Goal: Task Accomplishment & Management: Use online tool/utility

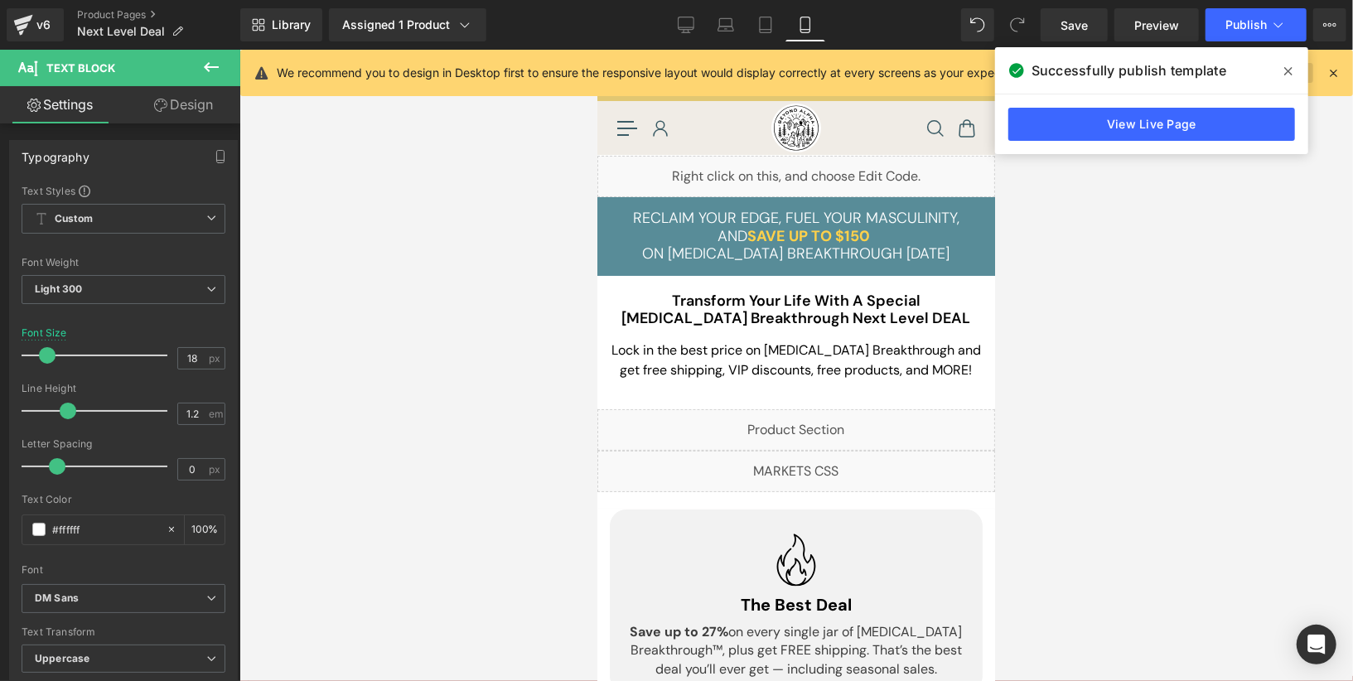
click at [1293, 70] on span at bounding box center [1288, 71] width 27 height 27
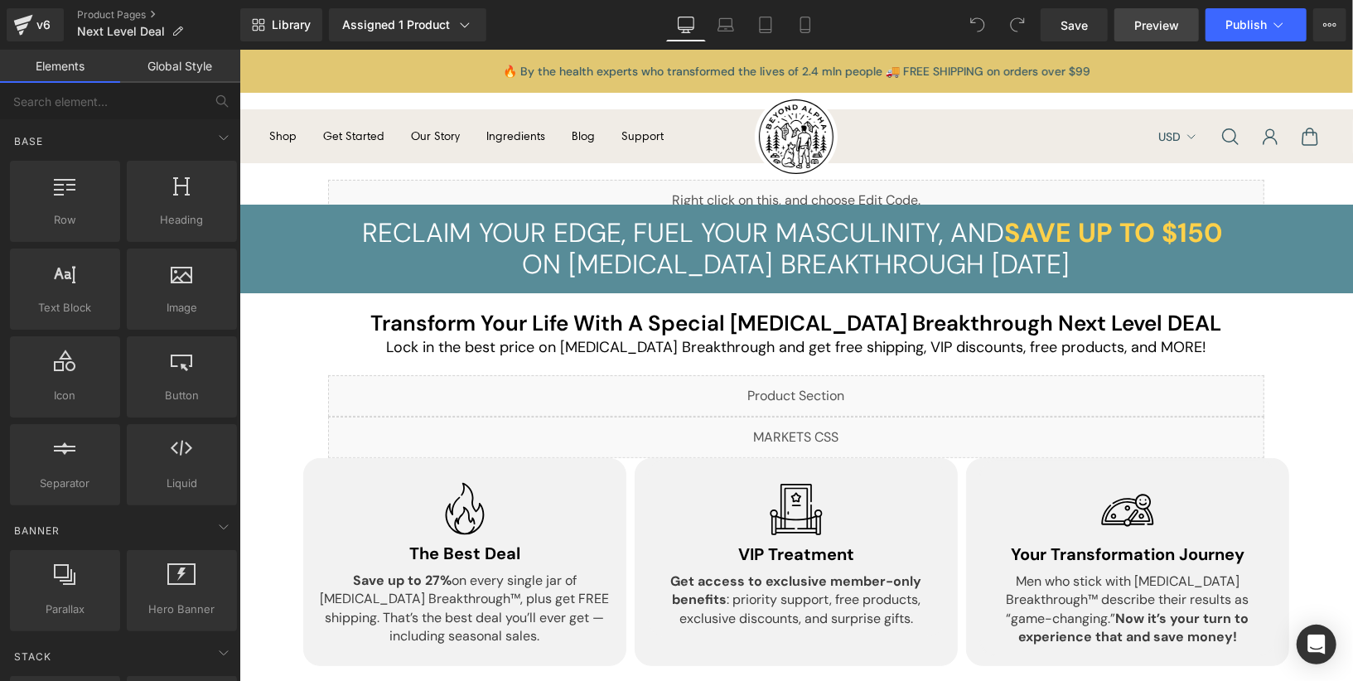
click at [1160, 27] on span "Preview" at bounding box center [1156, 25] width 45 height 17
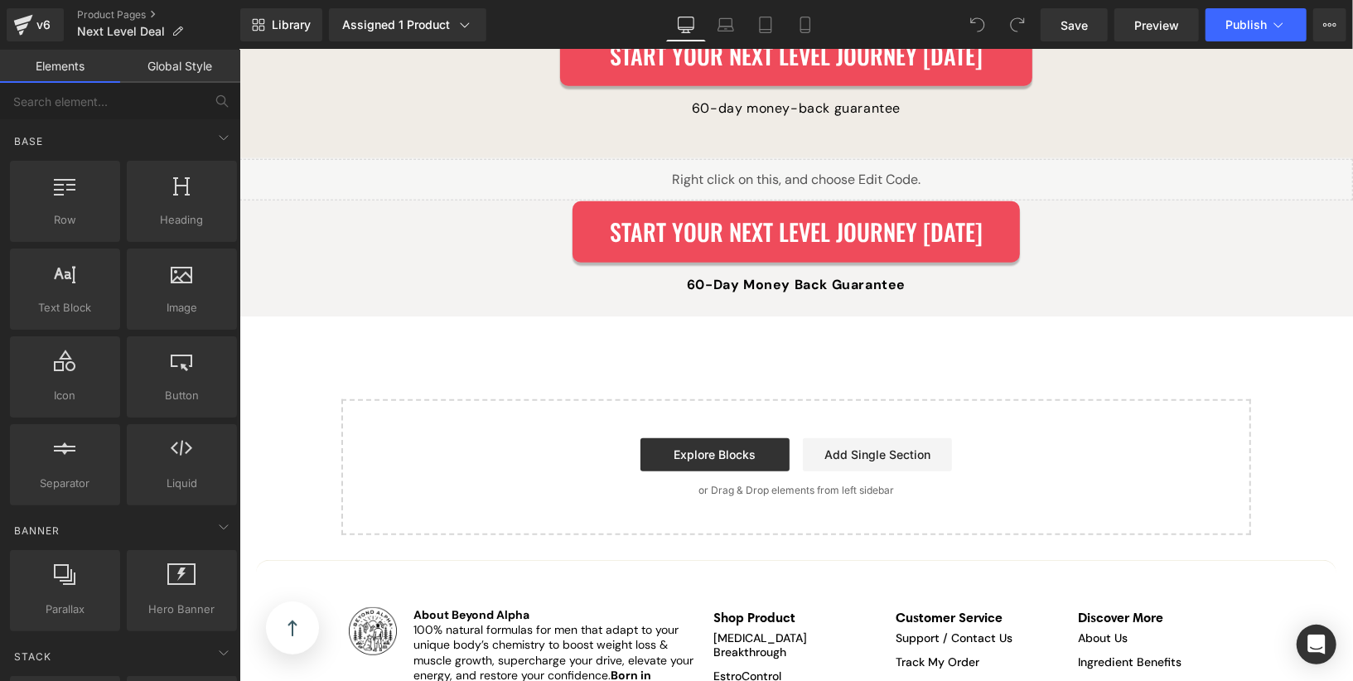
scroll to position [4947, 0]
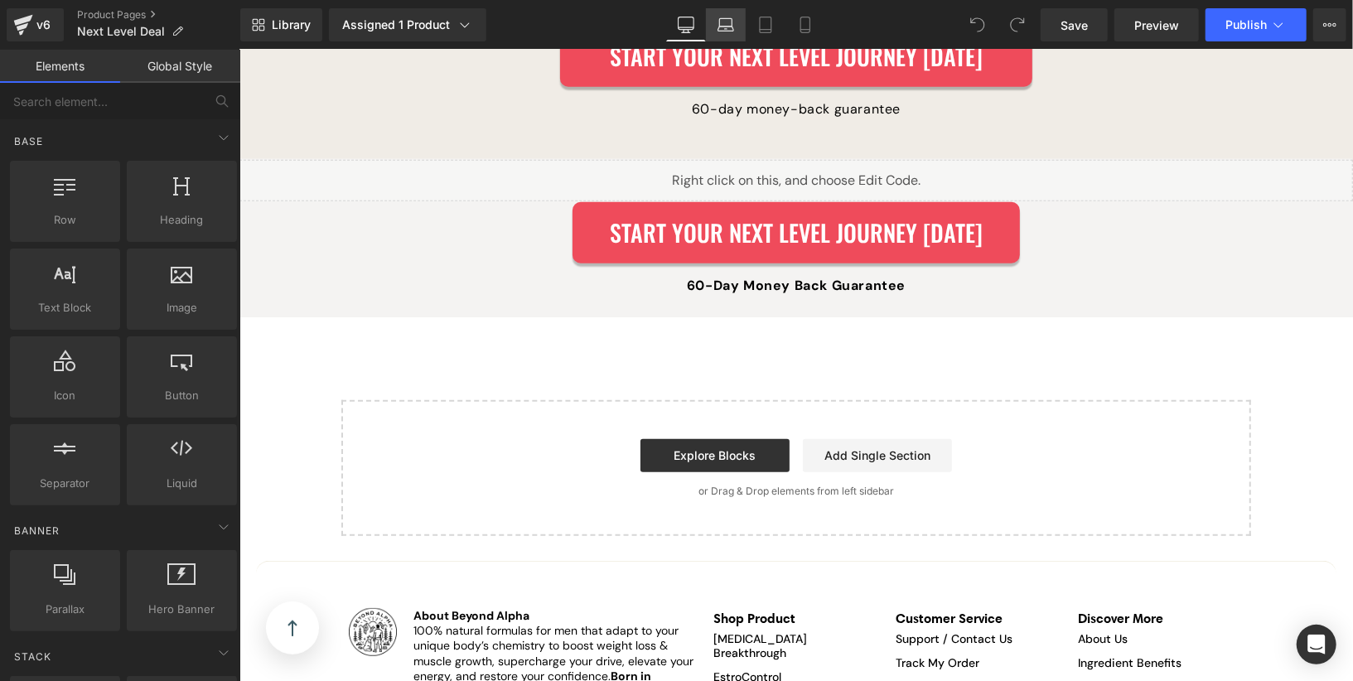
click at [736, 33] on link "Laptop" at bounding box center [726, 24] width 40 height 33
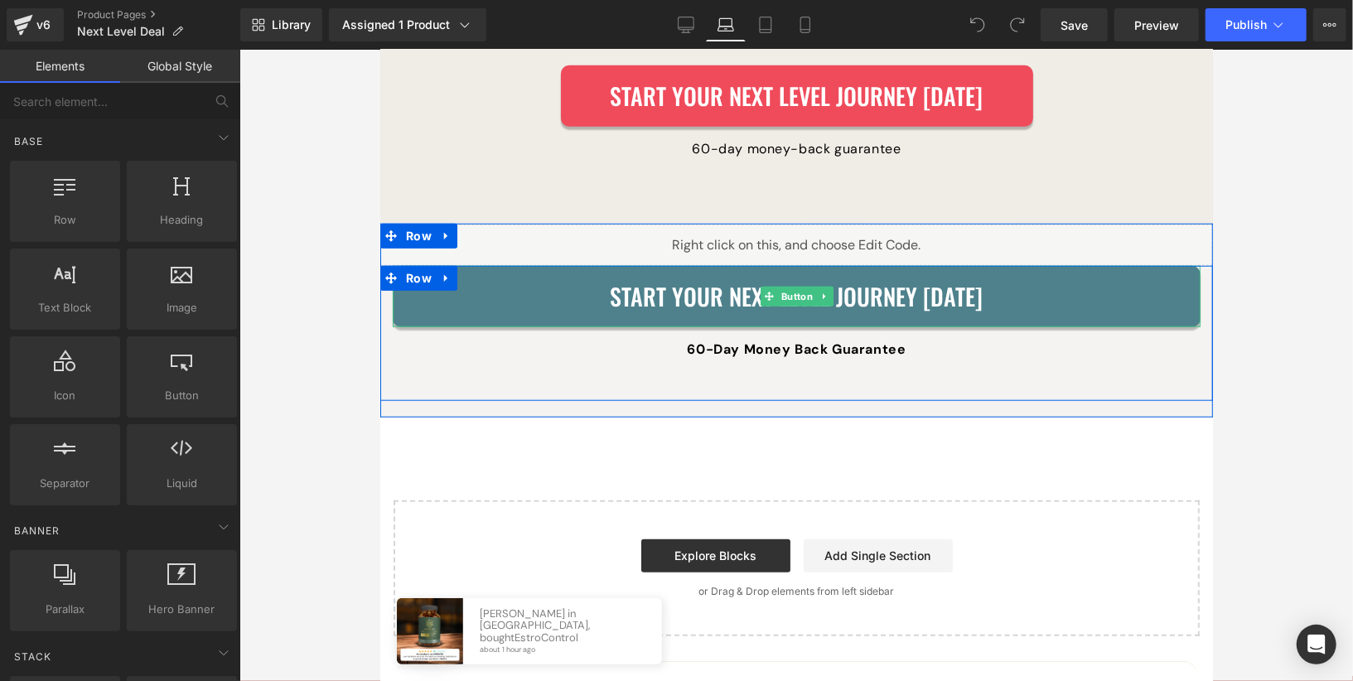
click at [807, 265] on div "Start Your Next Level Journey TODAY Button" at bounding box center [796, 295] width 808 height 61
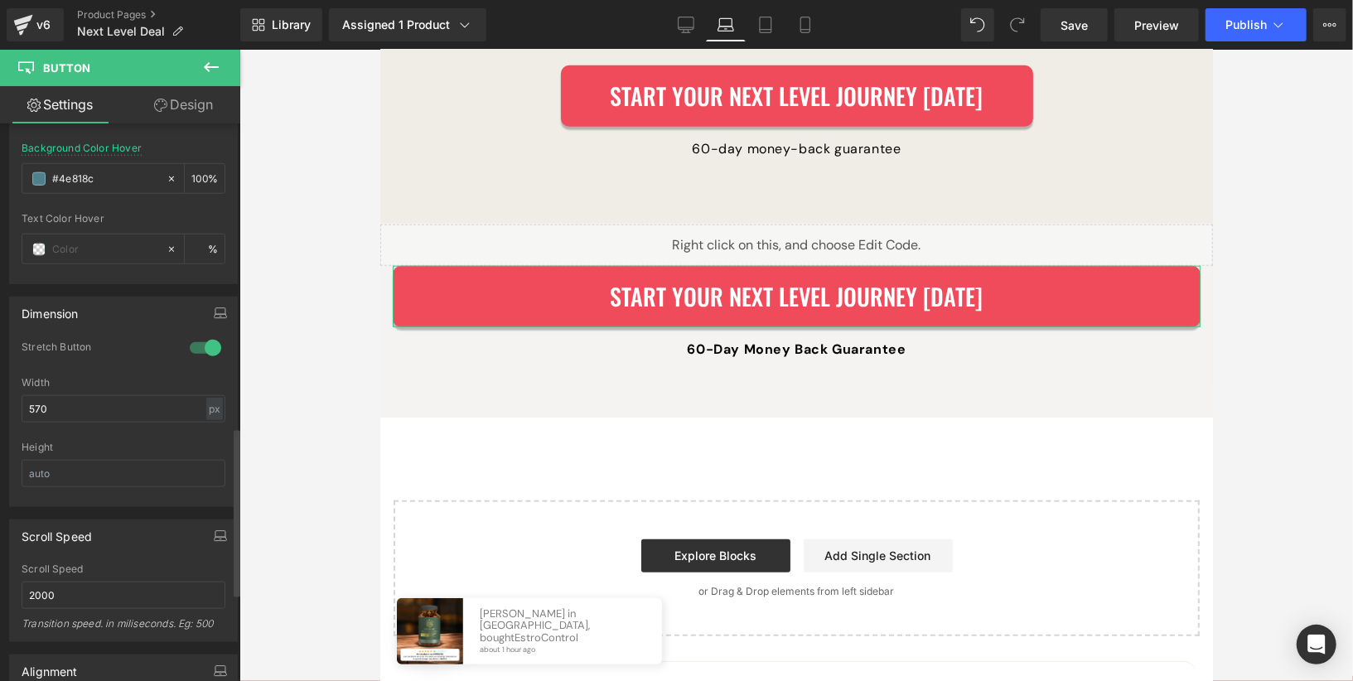
scroll to position [1004, 0]
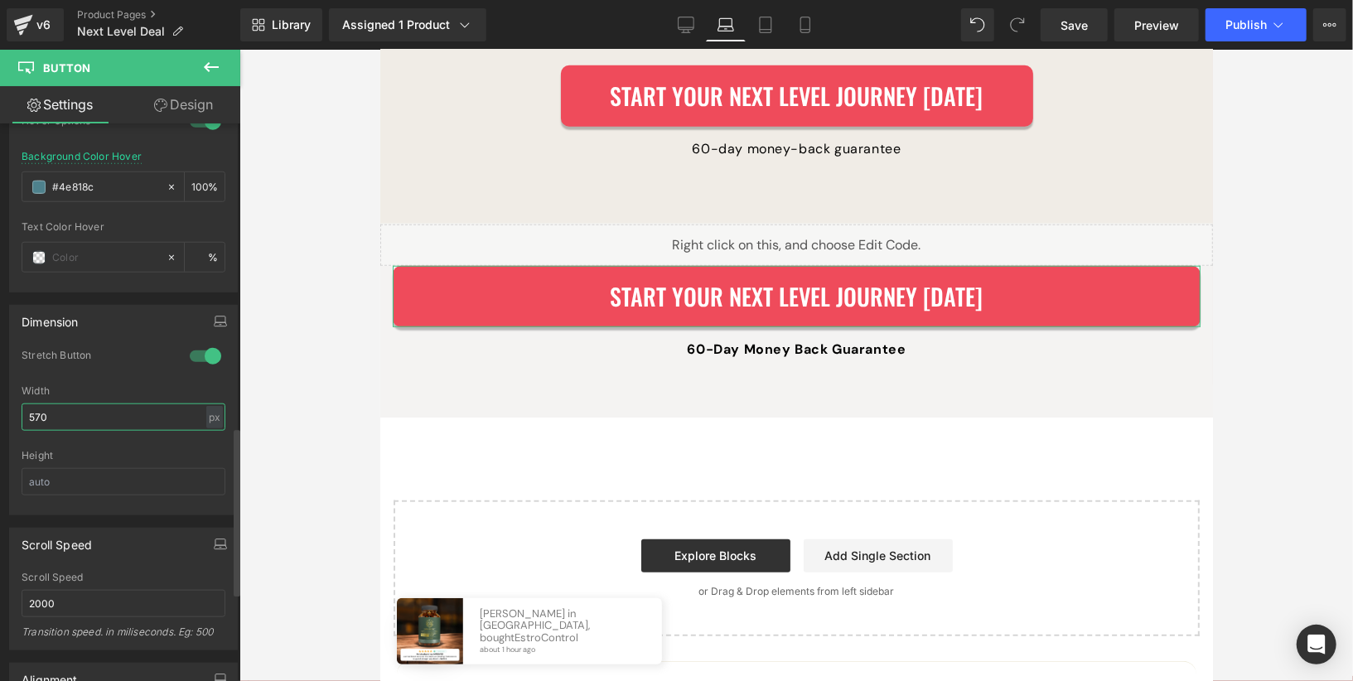
click at [143, 415] on input "570" at bounding box center [124, 416] width 204 height 27
click at [147, 369] on div "Stretch Button" at bounding box center [124, 367] width 204 height 36
click at [198, 351] on div at bounding box center [206, 356] width 40 height 27
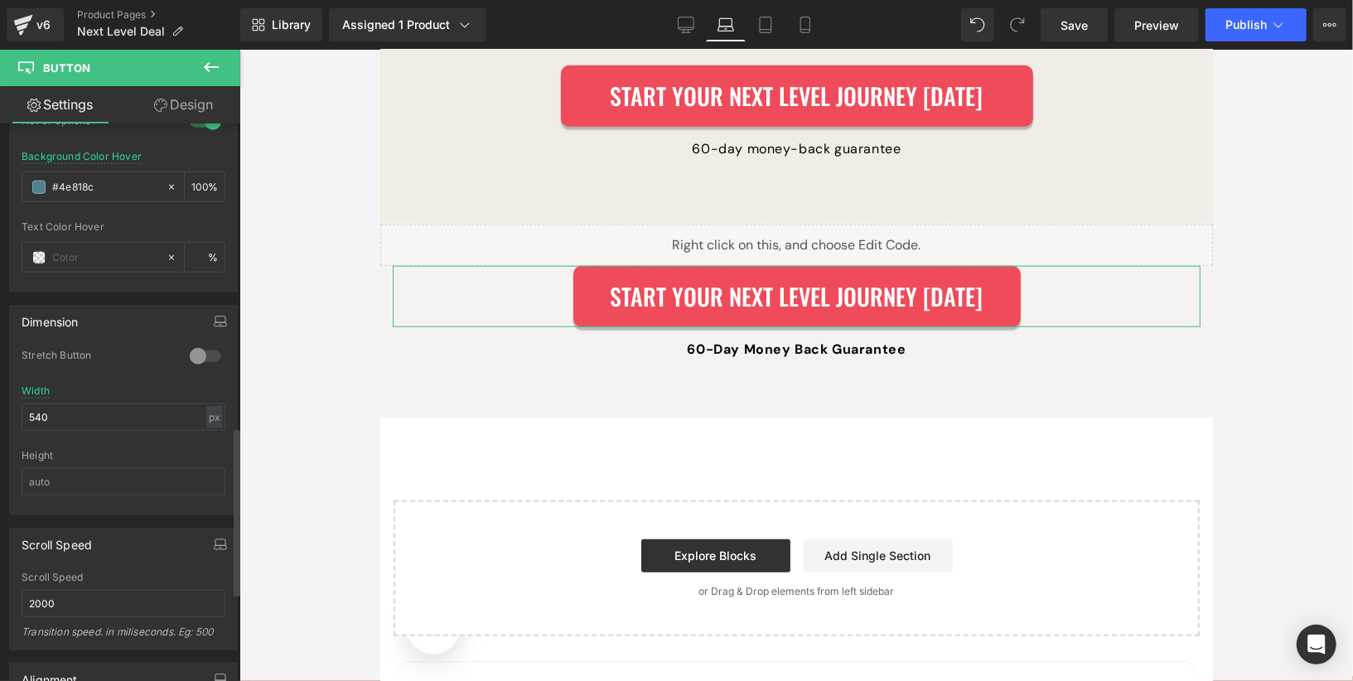
click at [123, 418] on div "Width 540 px % px" at bounding box center [124, 417] width 204 height 65
click at [123, 413] on input "540" at bounding box center [124, 416] width 204 height 27
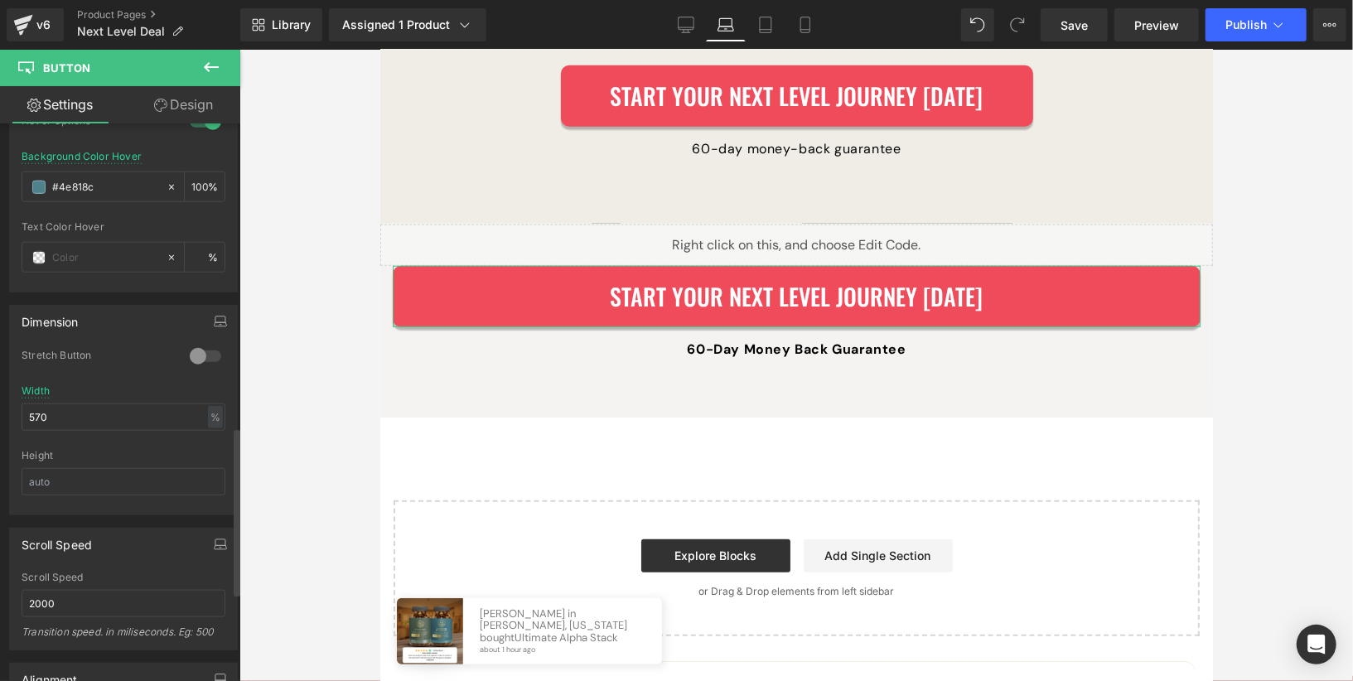
click at [152, 385] on div "Width 570 % % px" at bounding box center [124, 417] width 204 height 65
click at [210, 411] on div "%" at bounding box center [215, 417] width 15 height 22
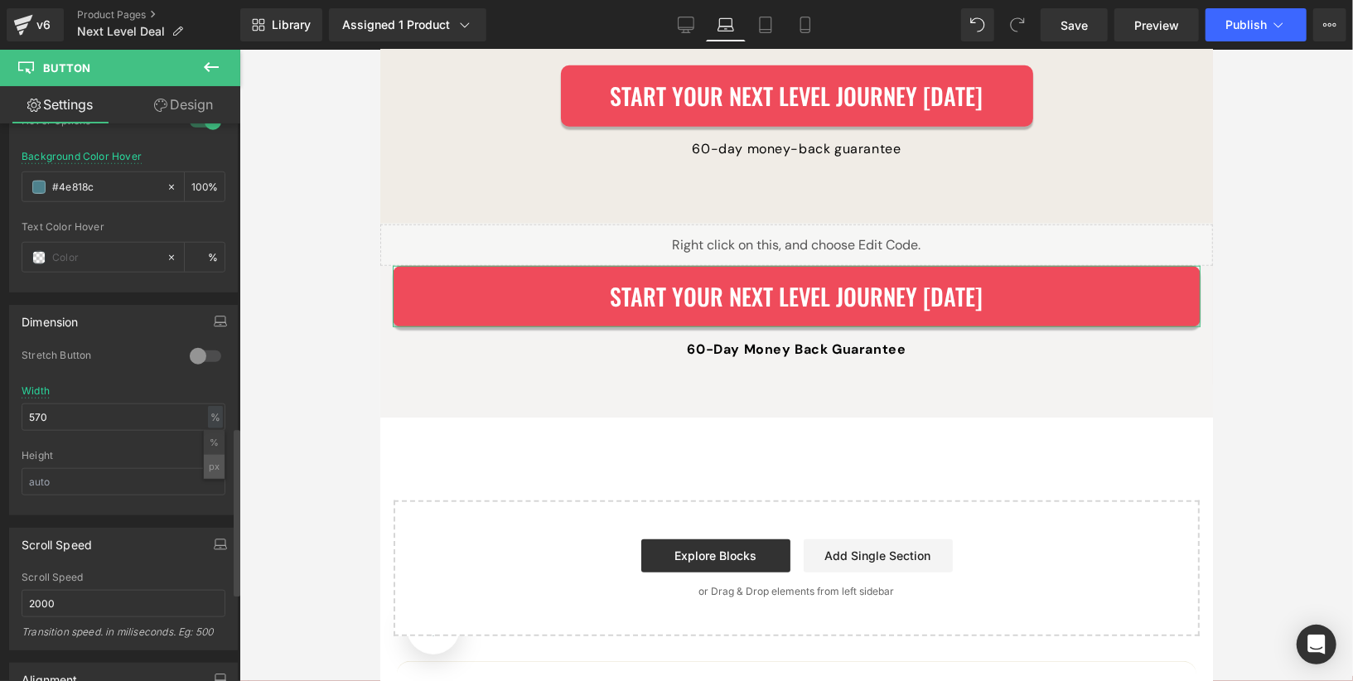
click at [210, 455] on li "px" at bounding box center [214, 467] width 21 height 24
click at [145, 409] on input "570" at bounding box center [124, 416] width 204 height 27
type input "570"
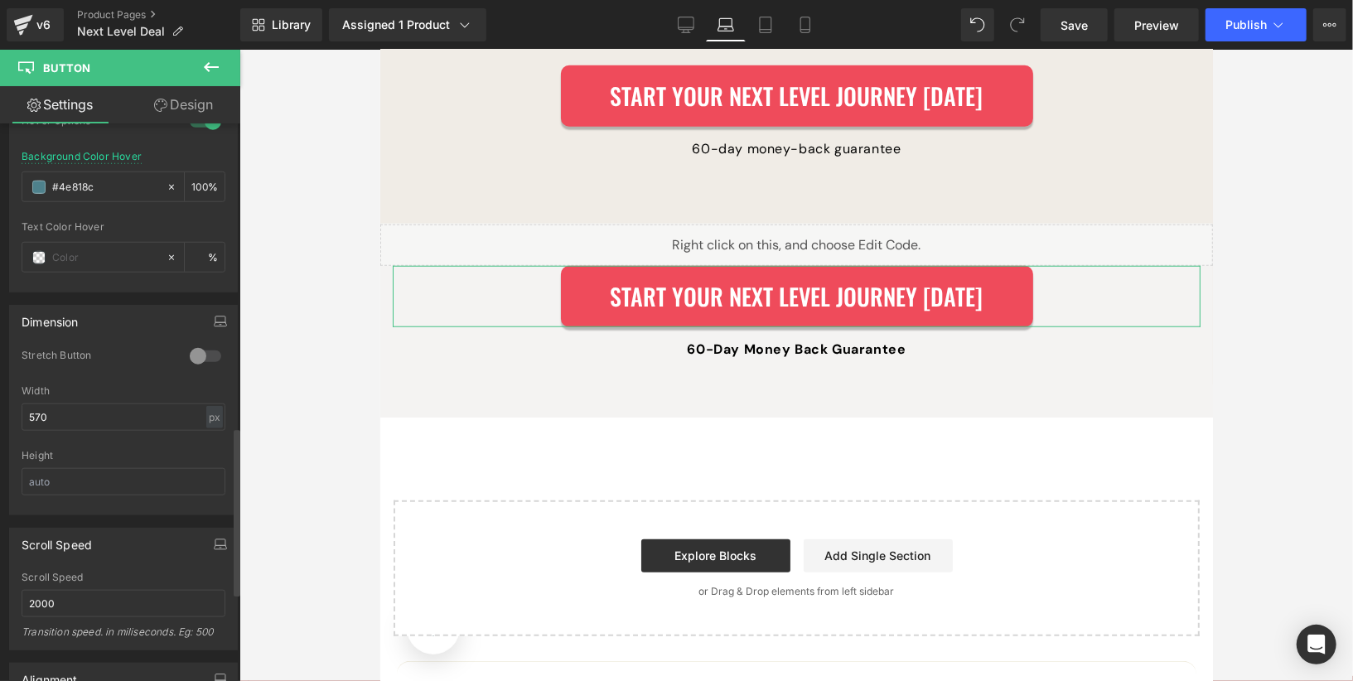
click at [164, 439] on div at bounding box center [124, 444] width 204 height 11
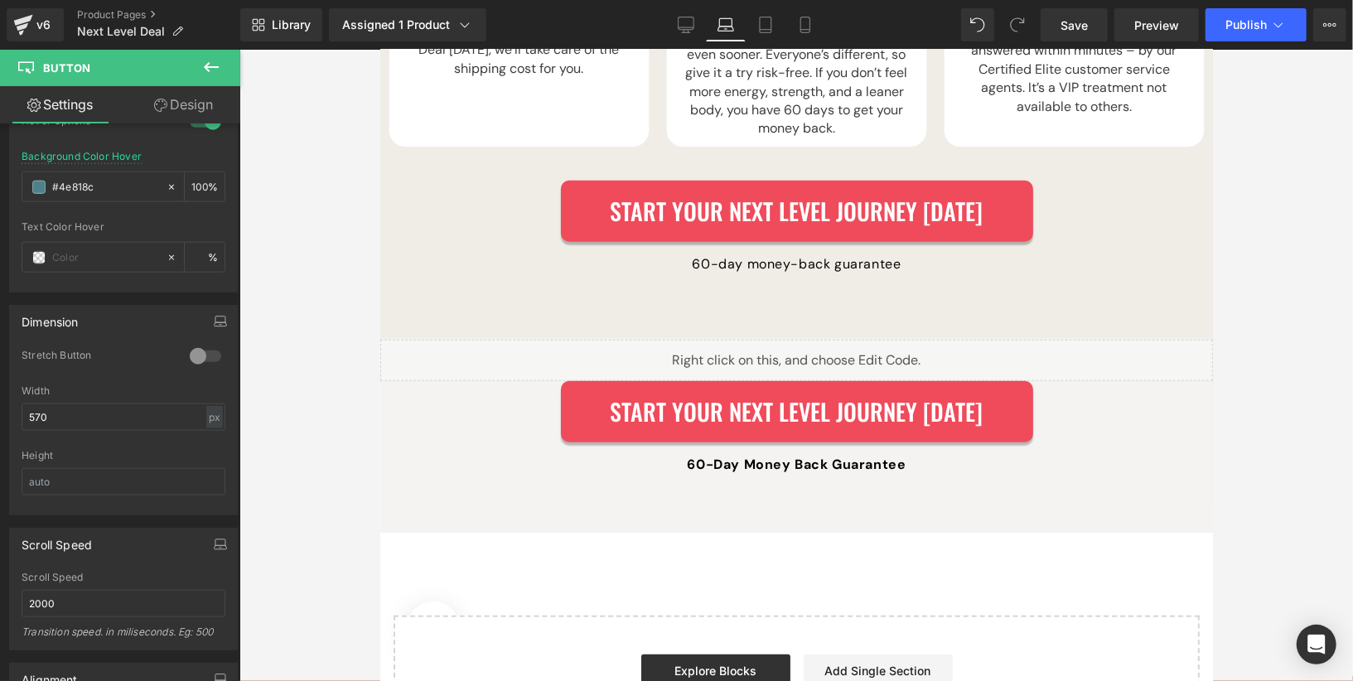
scroll to position [4828, 0]
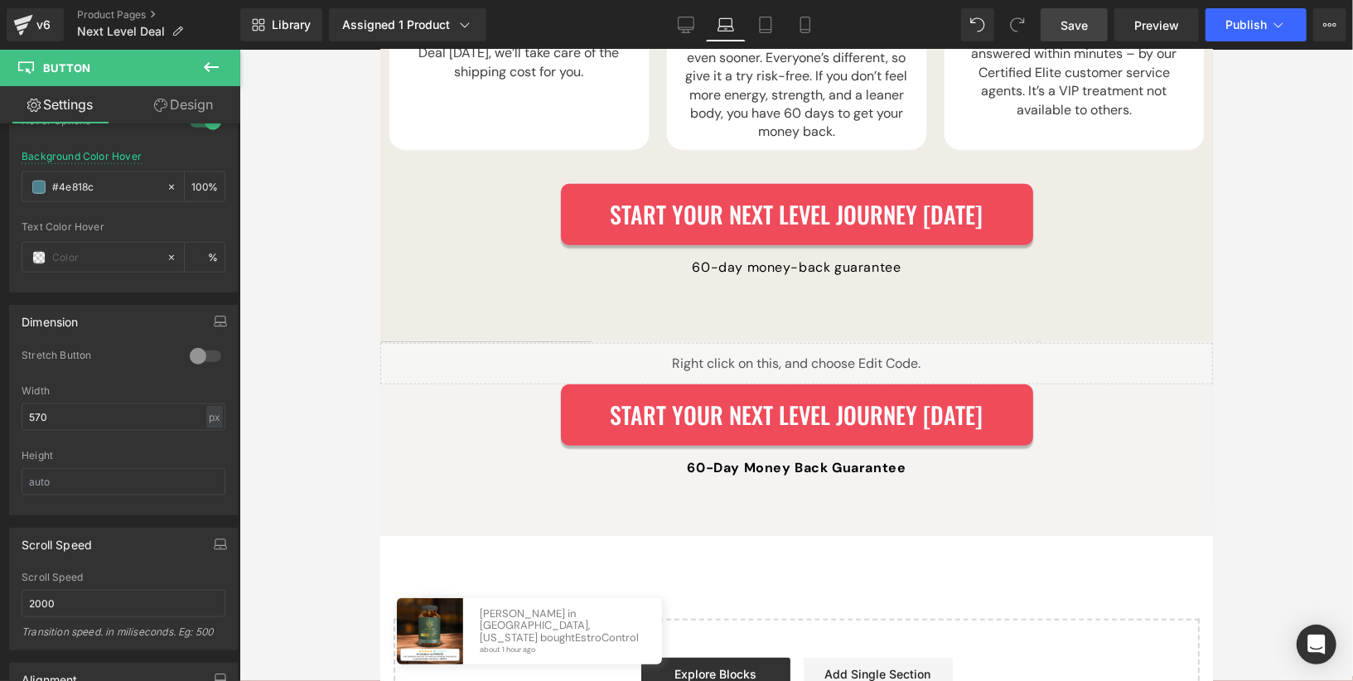
click at [1103, 31] on link "Save" at bounding box center [1074, 24] width 67 height 33
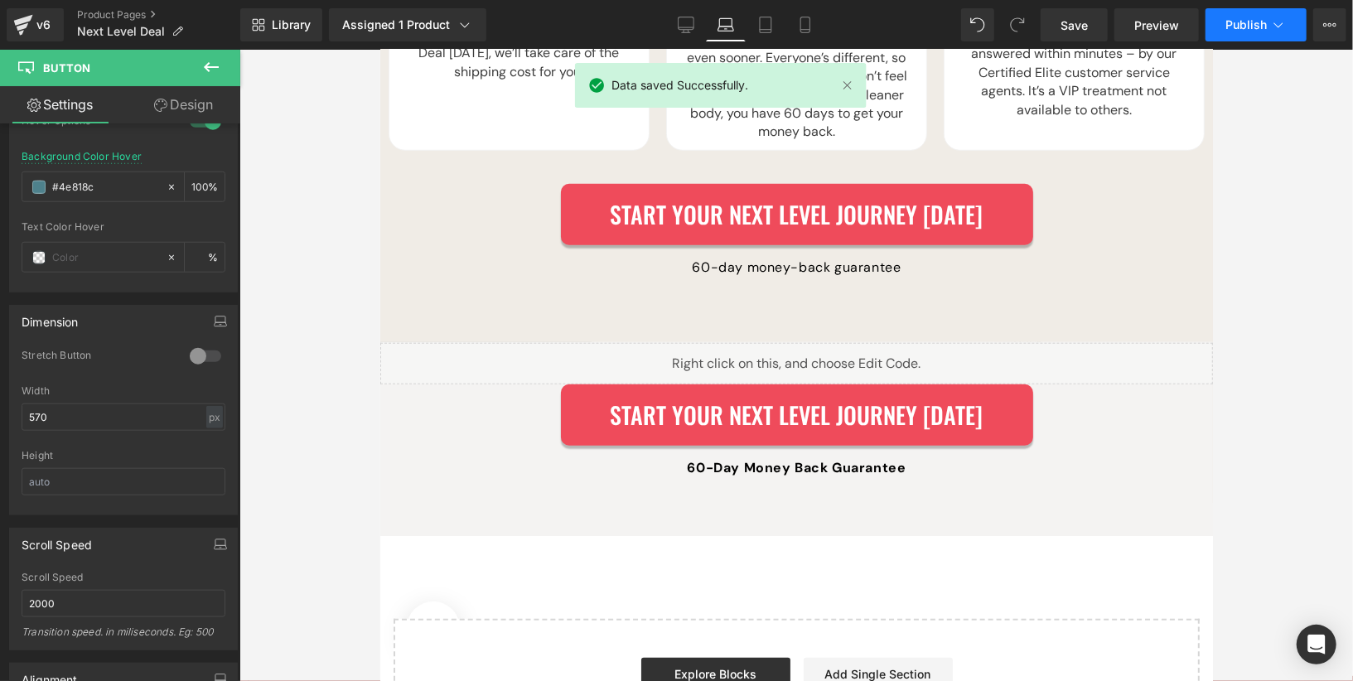
click at [1252, 16] on button "Publish" at bounding box center [1255, 24] width 101 height 33
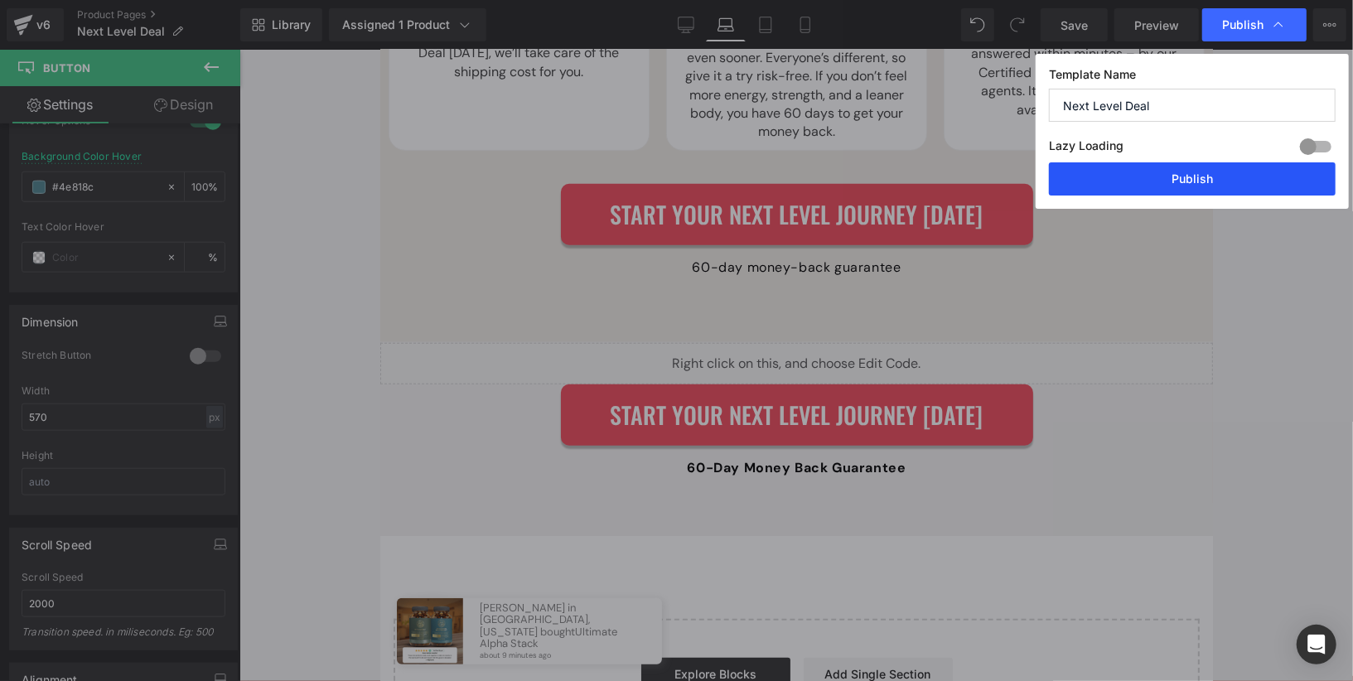
click at [1239, 182] on button "Publish" at bounding box center [1192, 178] width 287 height 33
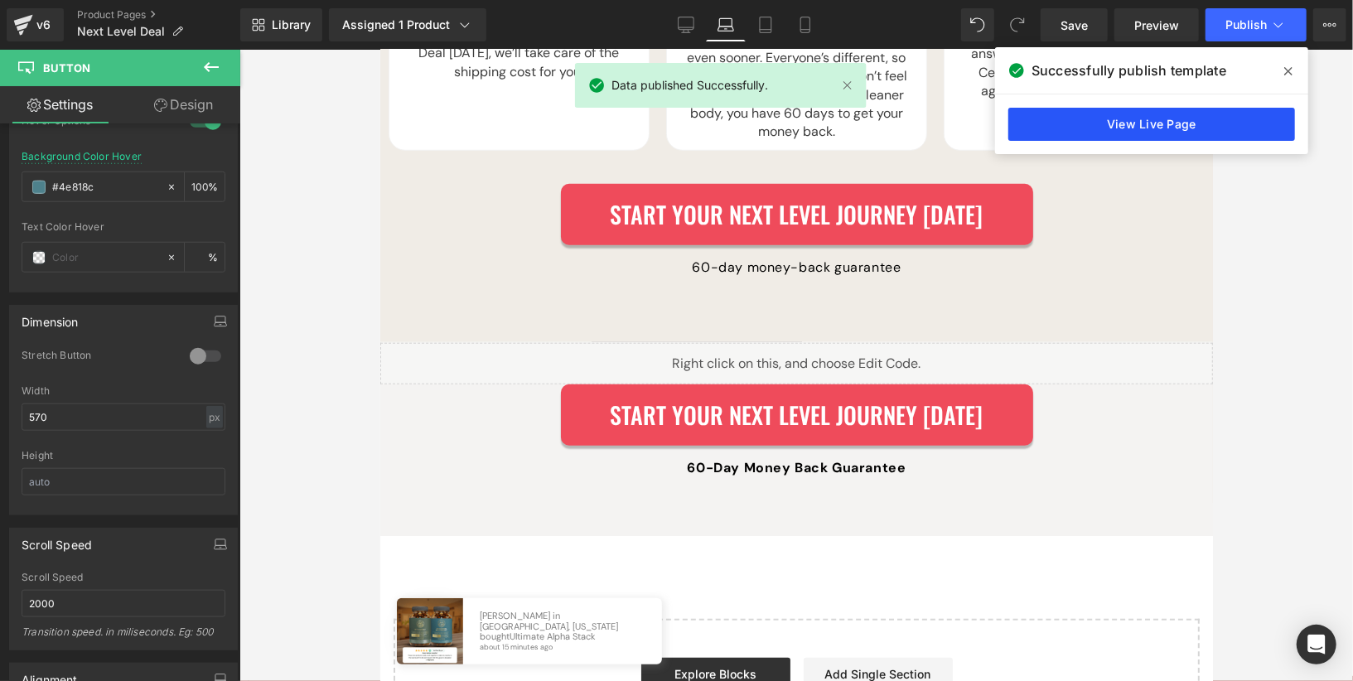
click at [1214, 118] on link "View Live Page" at bounding box center [1151, 124] width 287 height 33
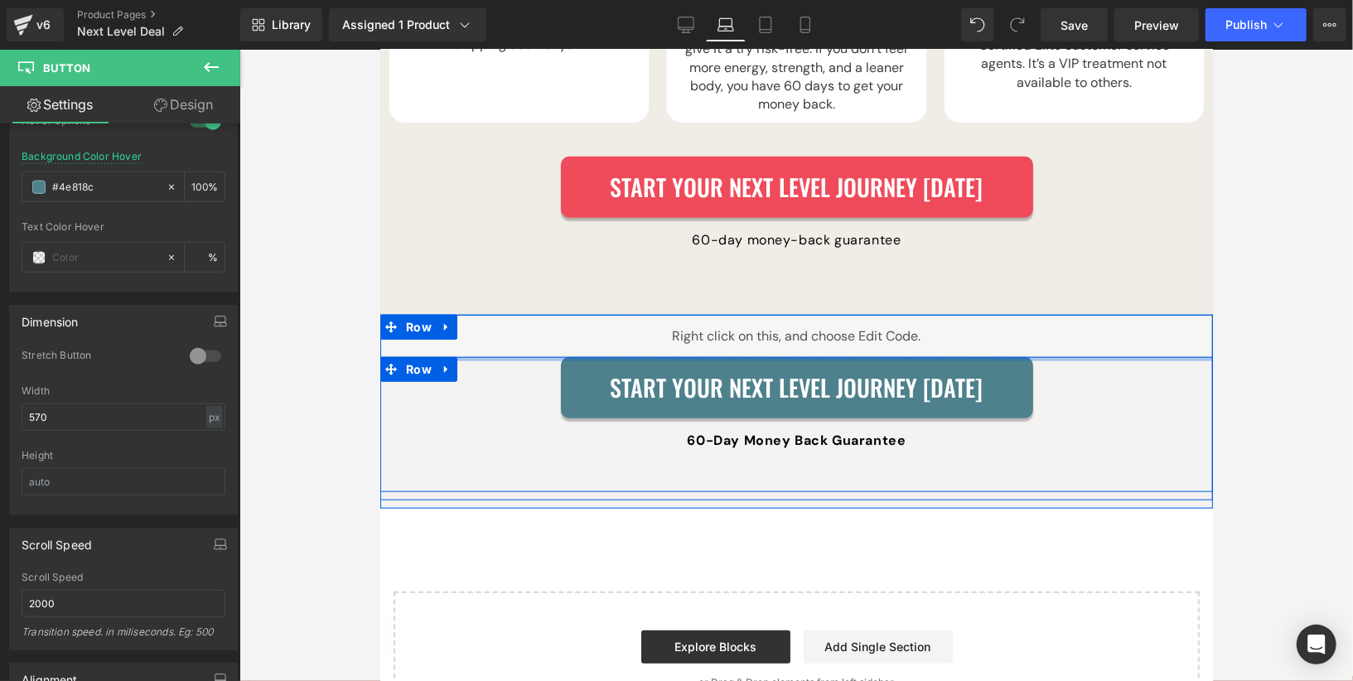
scroll to position [4866, 0]
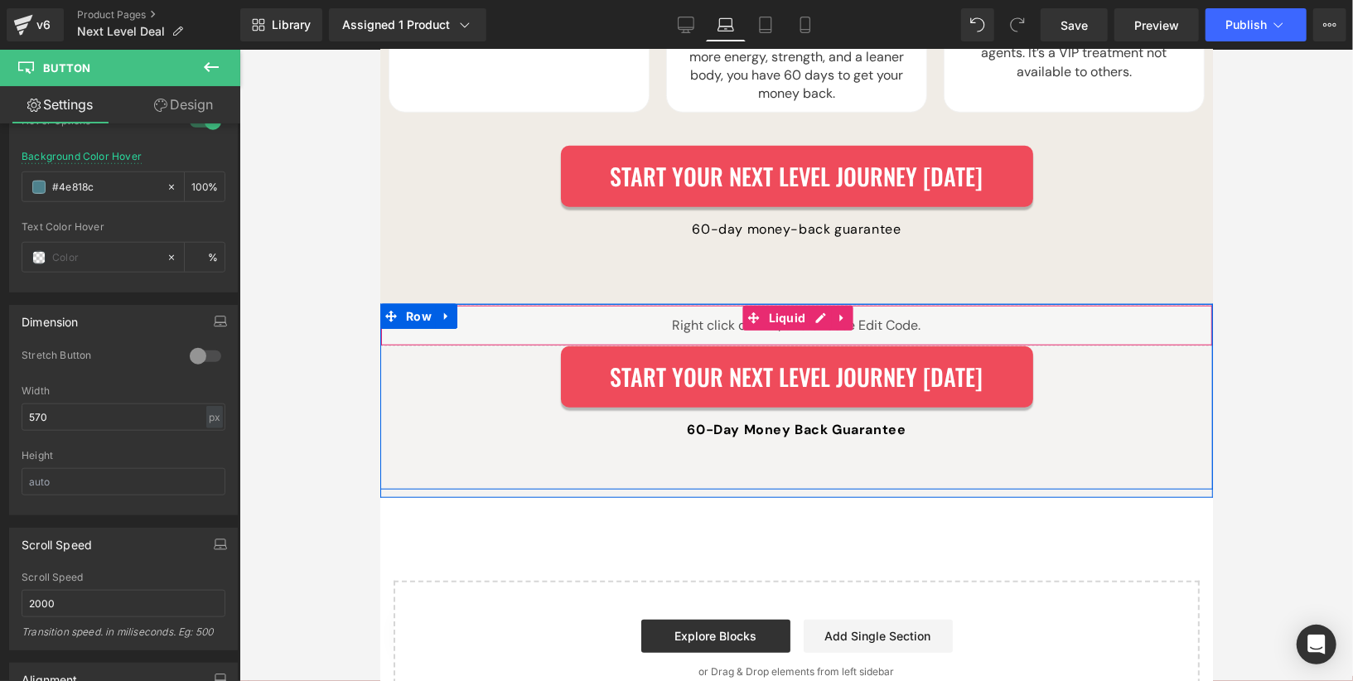
click at [947, 304] on div "Liquid" at bounding box center [795, 324] width 833 height 41
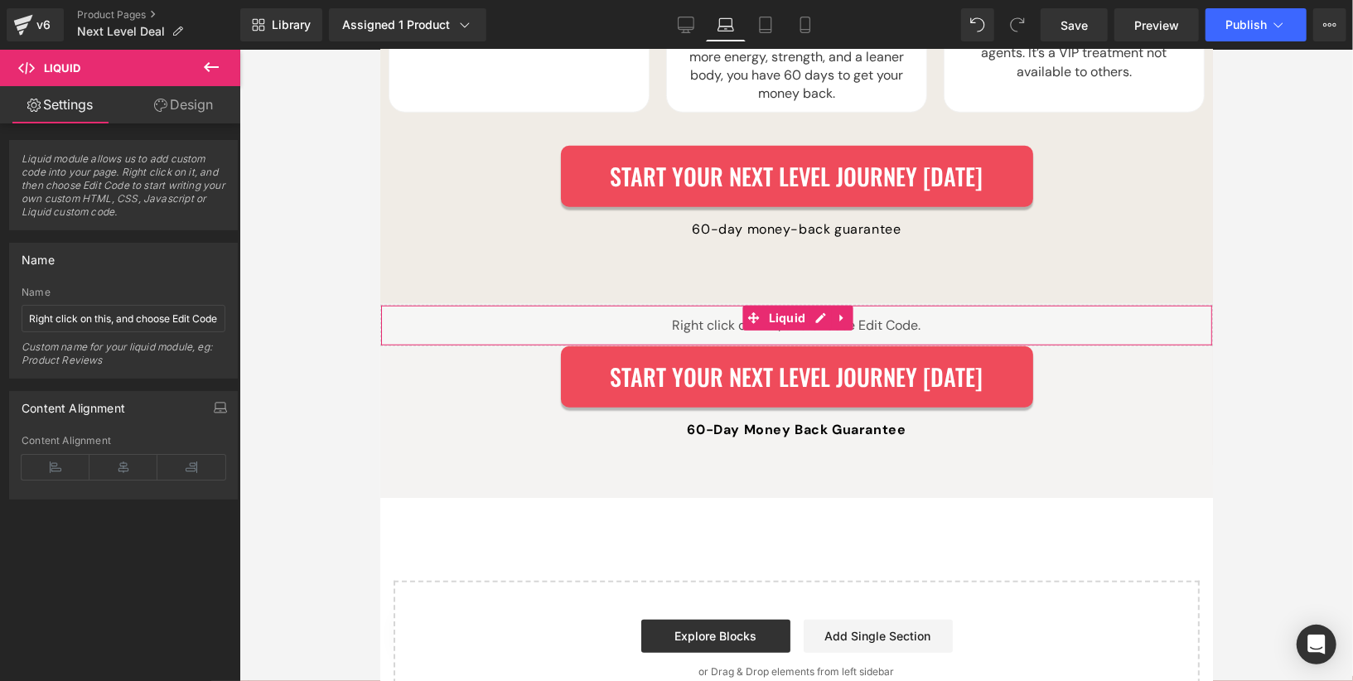
click at [182, 115] on link "Design" at bounding box center [183, 104] width 120 height 37
click at [0, 0] on div "Spacing Margin Padding" at bounding box center [0, 0] width 0 height 0
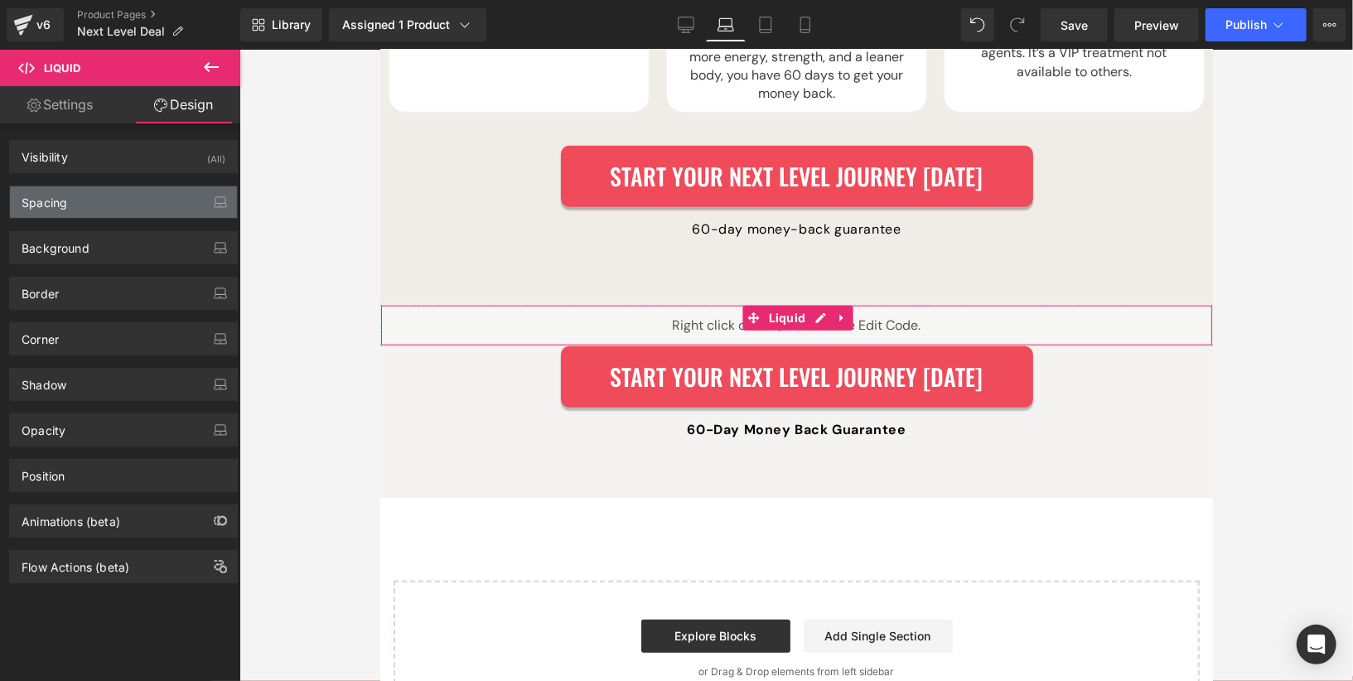
click at [133, 187] on div "Spacing" at bounding box center [123, 201] width 227 height 31
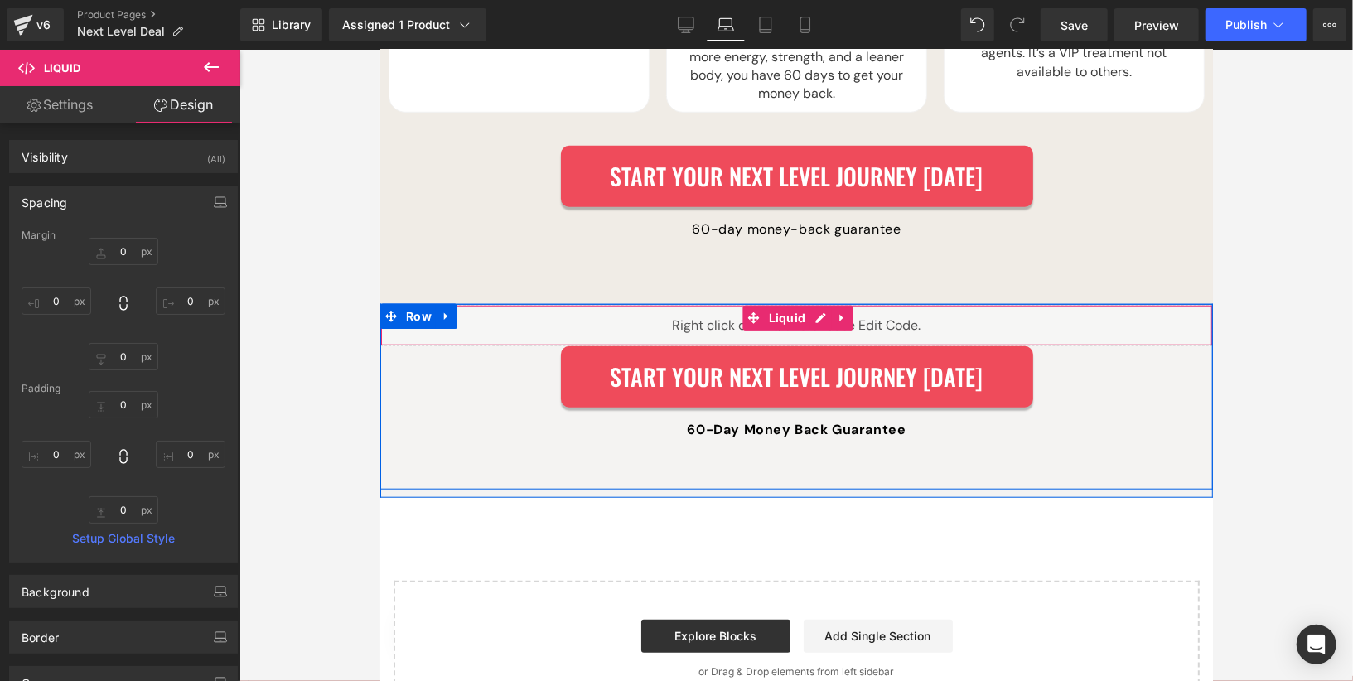
click at [686, 304] on div "Liquid" at bounding box center [795, 324] width 833 height 41
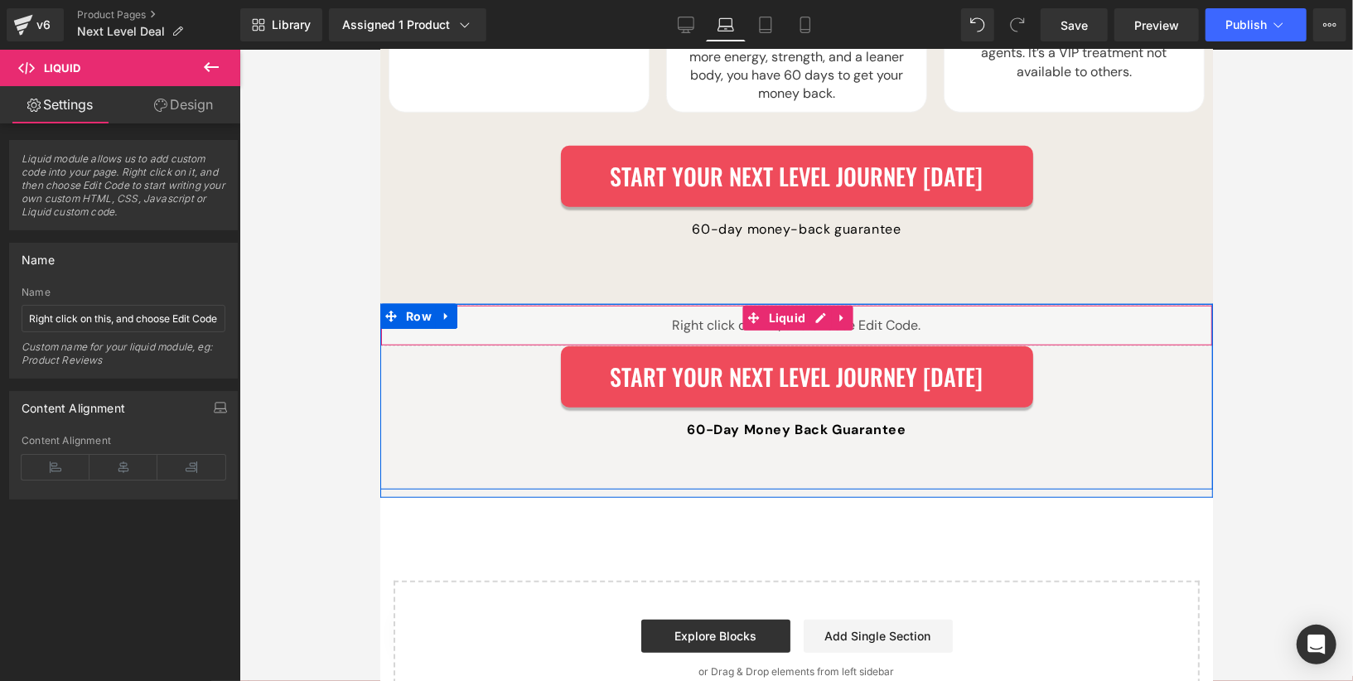
click at [860, 304] on div "Liquid" at bounding box center [795, 324] width 833 height 41
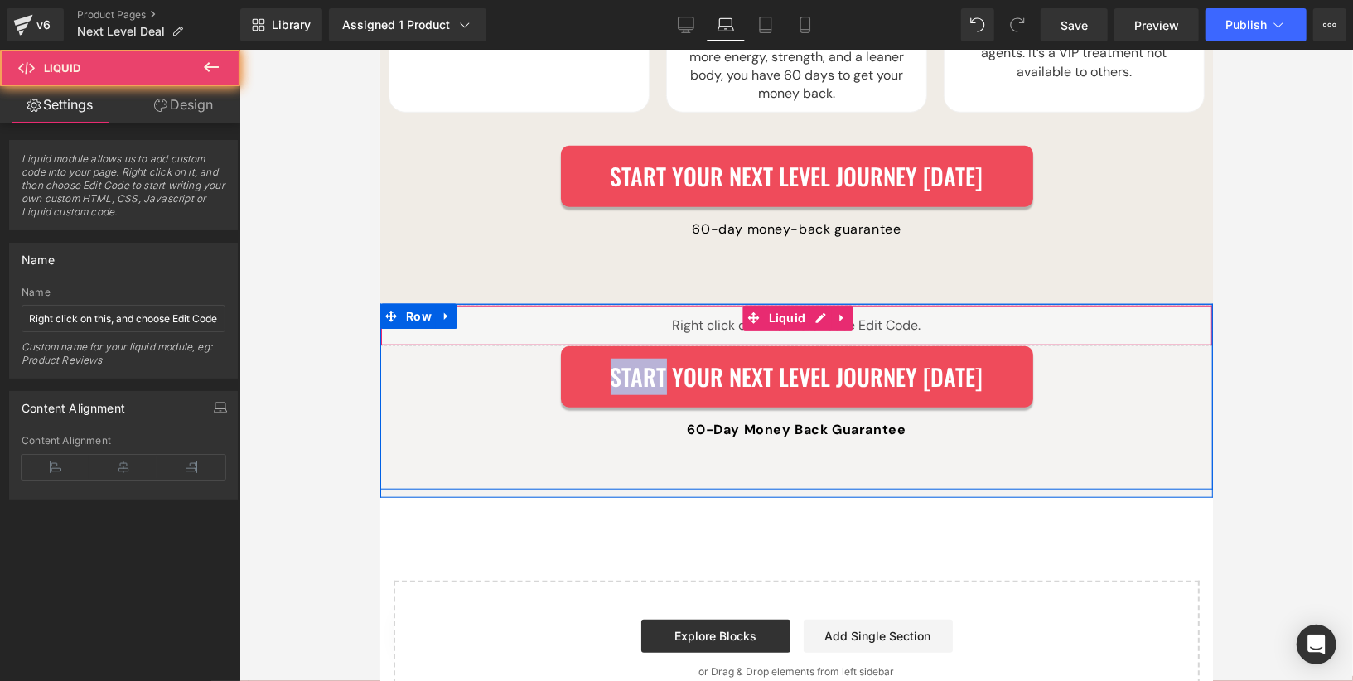
click at [860, 304] on div "Liquid" at bounding box center [795, 324] width 833 height 41
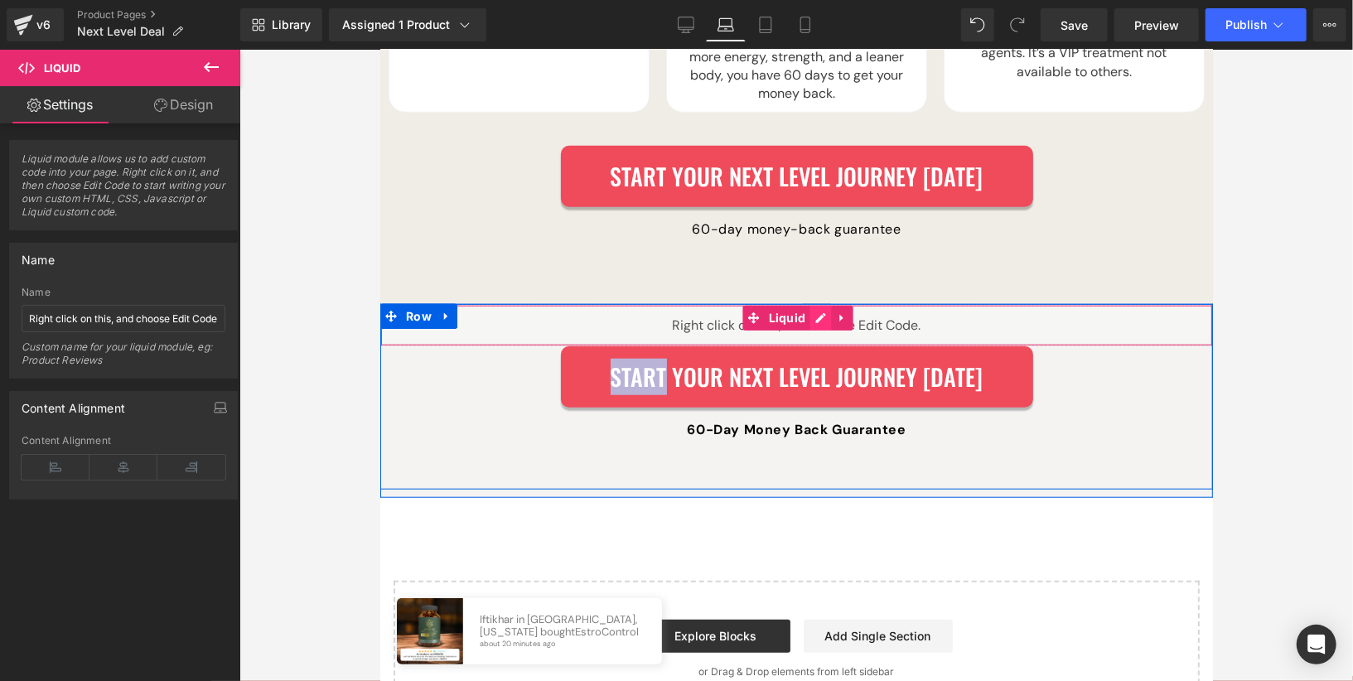
click at [815, 304] on div "Liquid" at bounding box center [795, 324] width 833 height 41
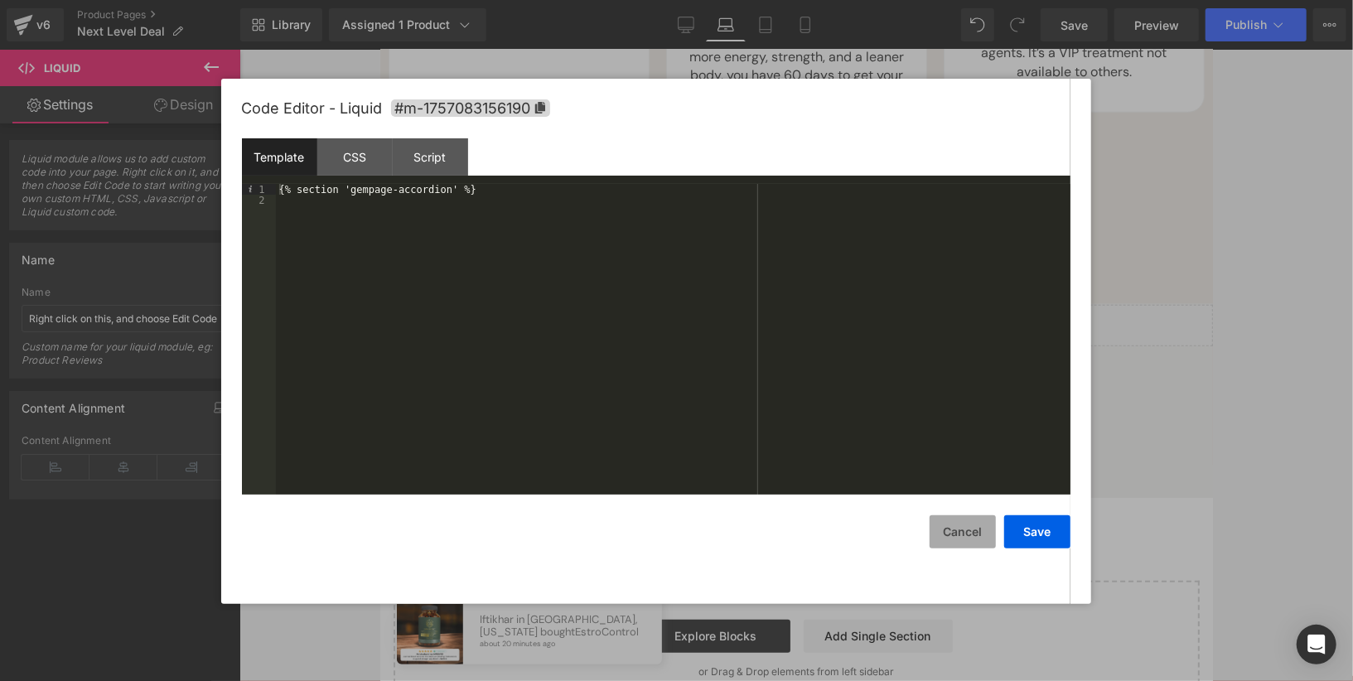
click at [963, 525] on button "Cancel" at bounding box center [963, 531] width 66 height 33
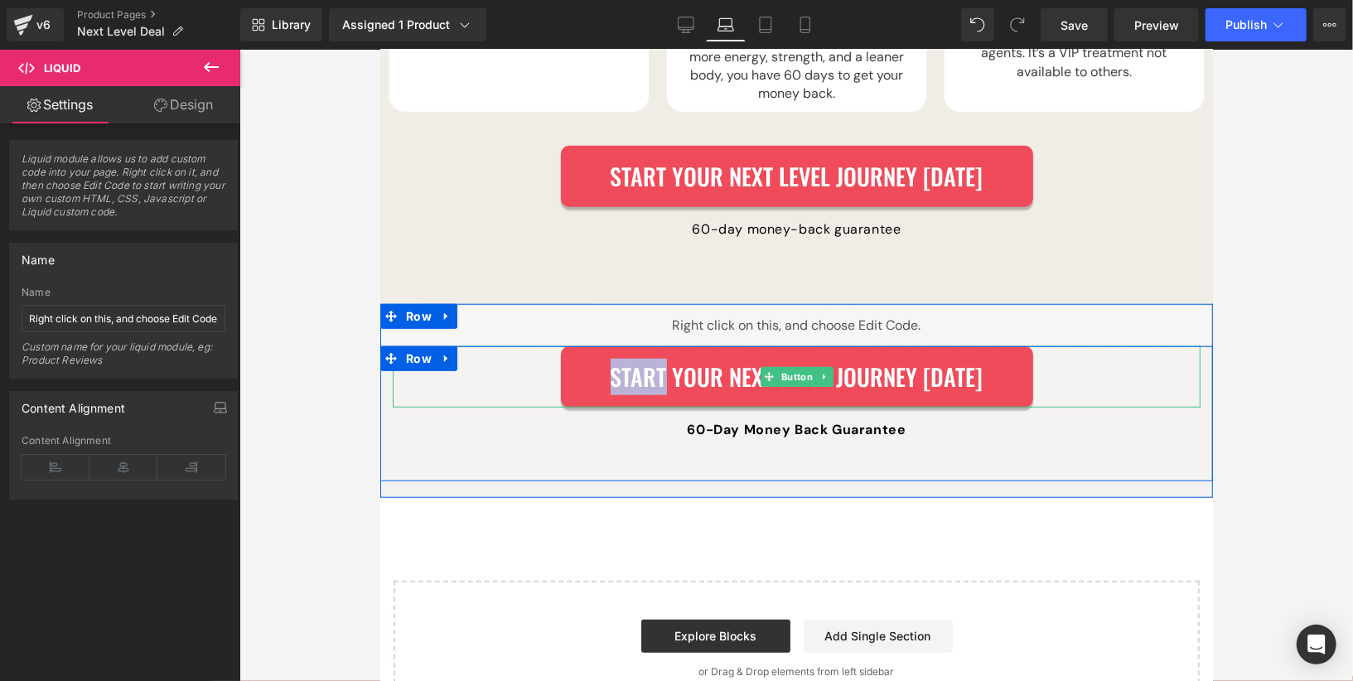
click at [519, 345] on div "Start Your Next Level Journey [DATE]" at bounding box center [796, 375] width 808 height 61
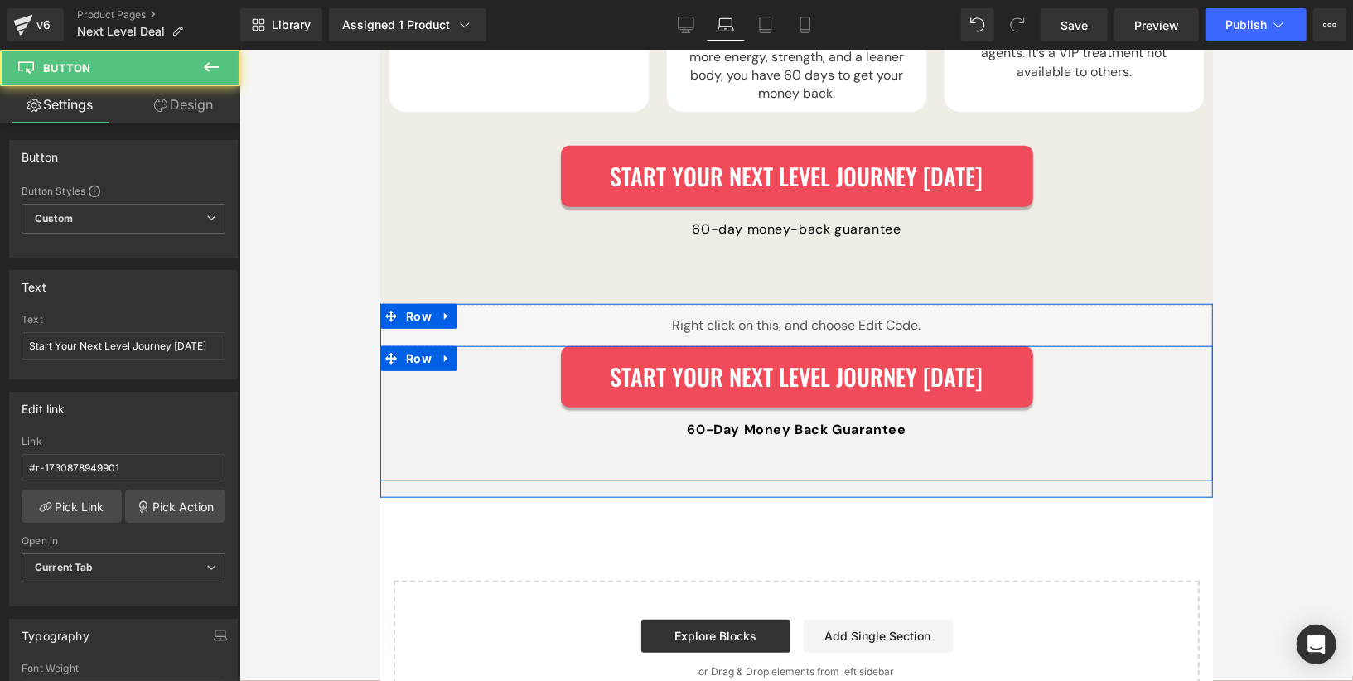
click at [532, 419] on p "60-Day Money Back Guarantee" at bounding box center [796, 429] width 808 height 20
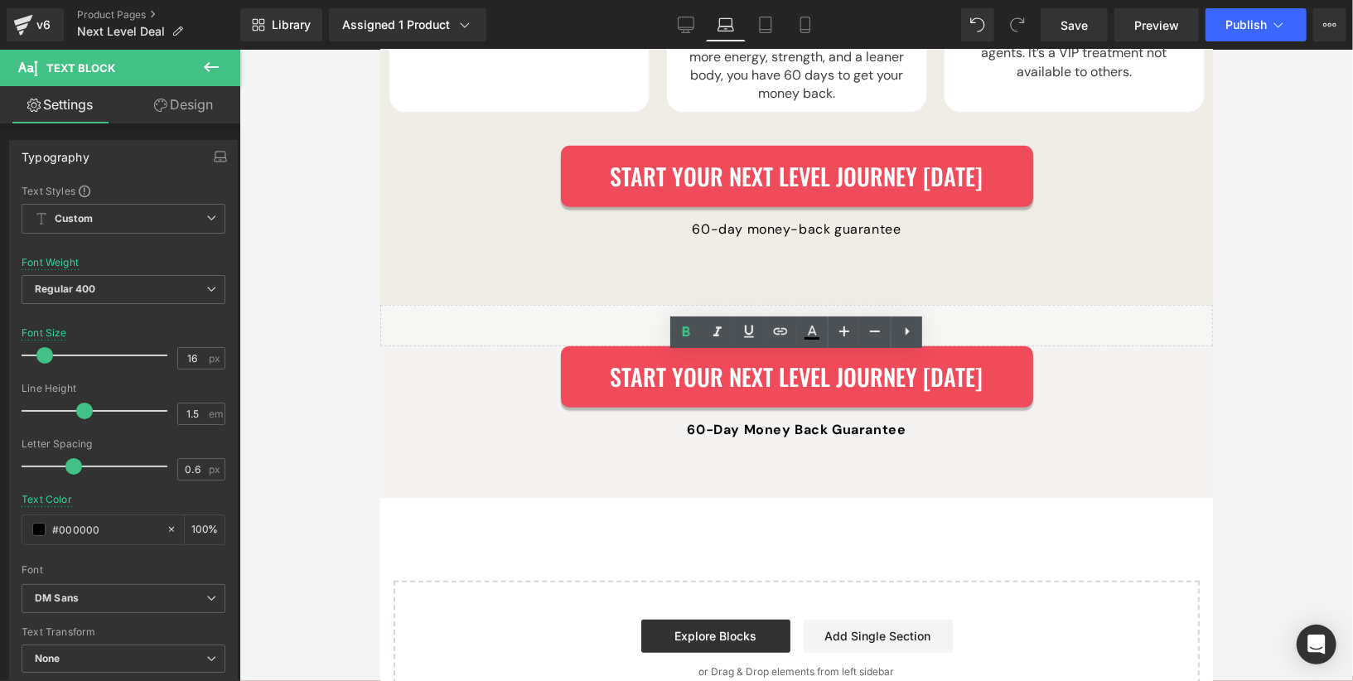
click at [696, 41] on div "Library Assigned 1 Product Product Preview Testosterone Breakthrough Manage ass…" at bounding box center [796, 25] width 1113 height 50
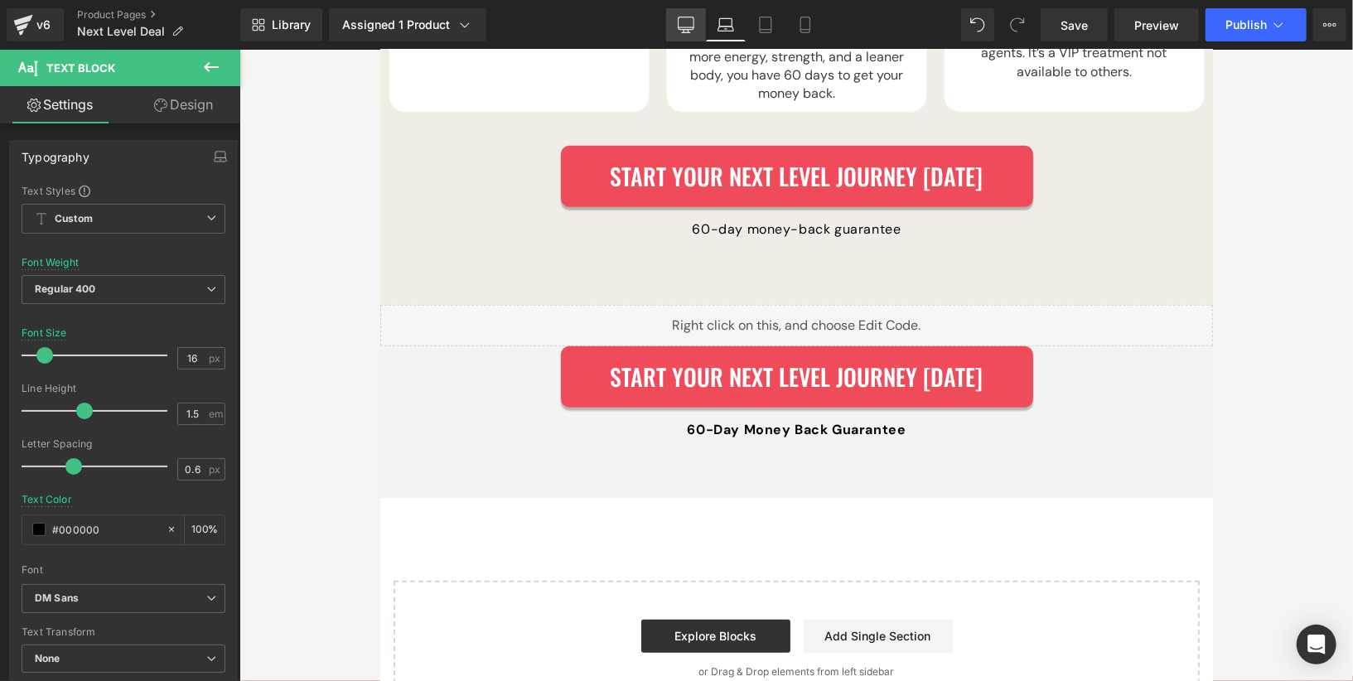
click at [690, 39] on link "Desktop" at bounding box center [686, 24] width 40 height 33
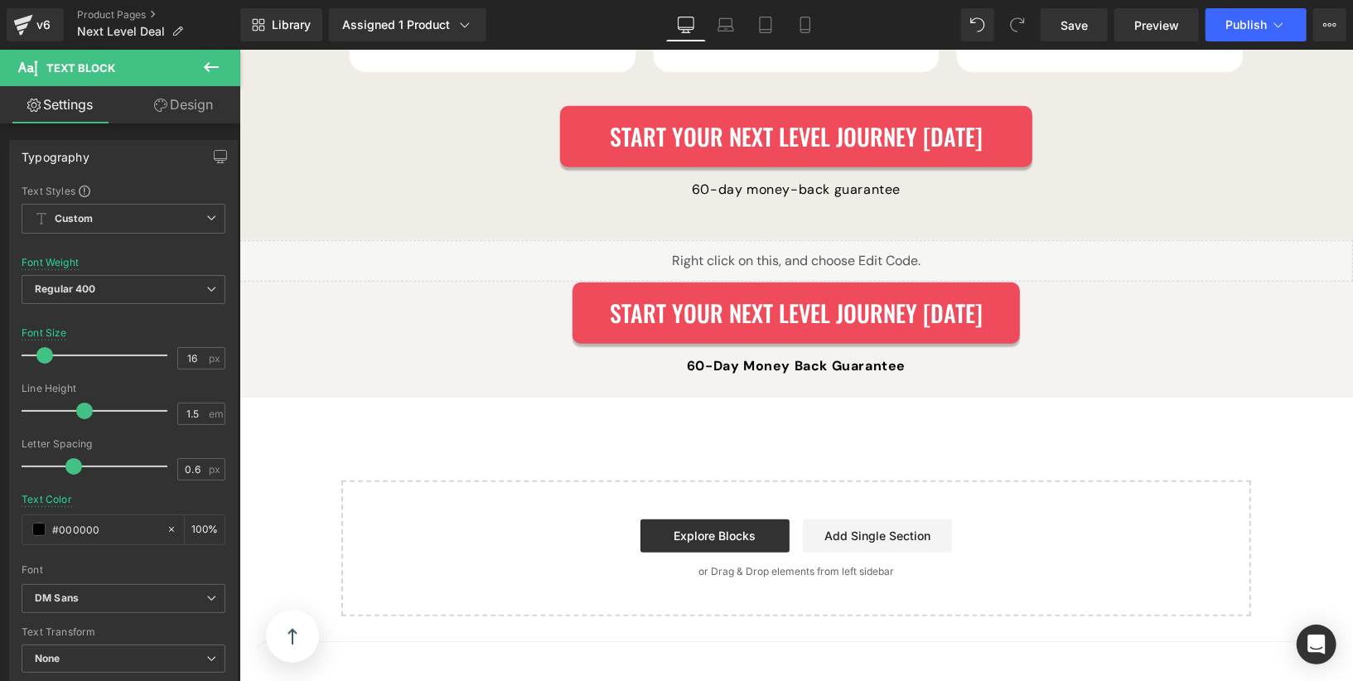
scroll to position [4839, 0]
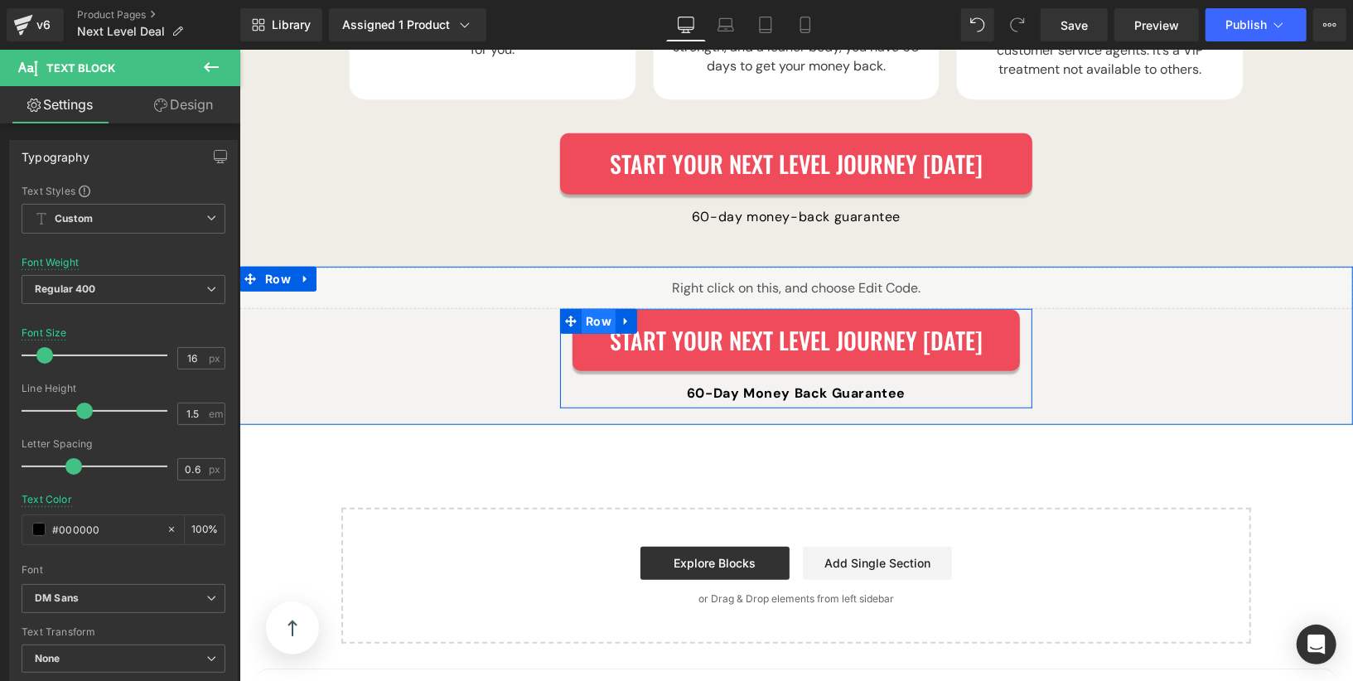
click at [598, 308] on span "Row" at bounding box center [598, 320] width 34 height 25
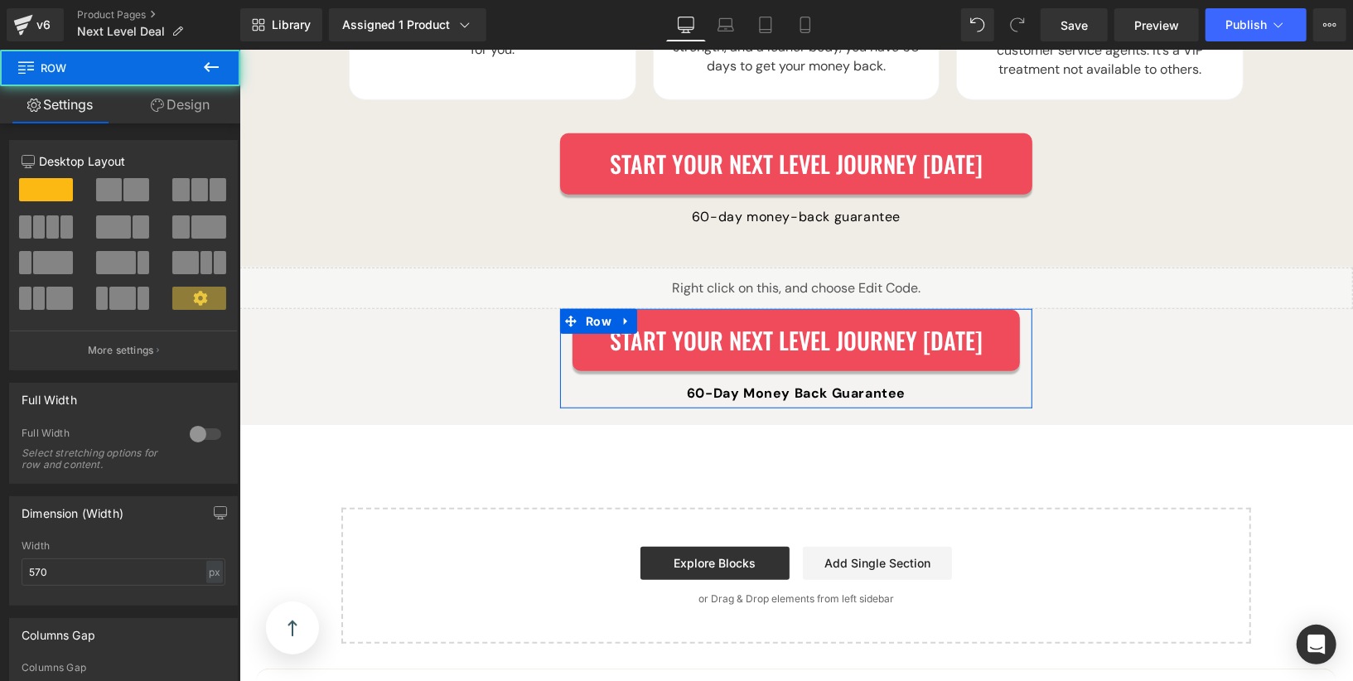
click at [201, 113] on link "Design" at bounding box center [180, 104] width 120 height 37
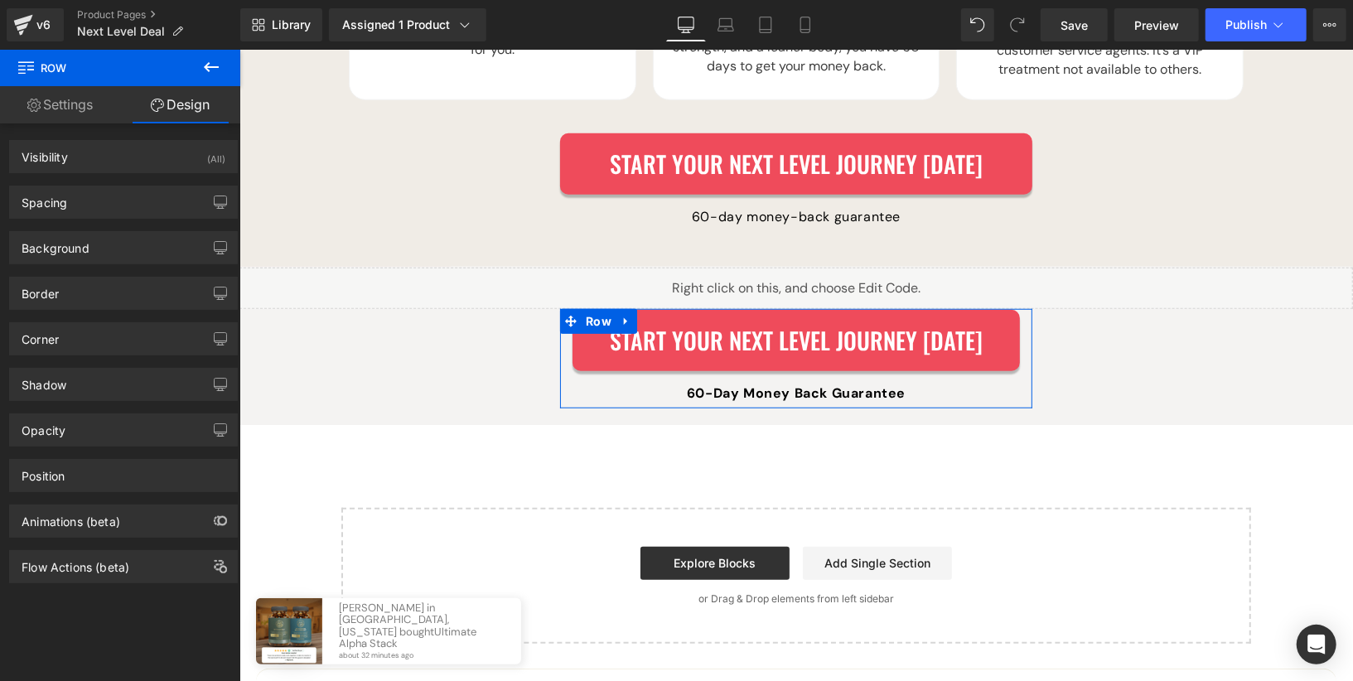
click at [131, 182] on div "Spacing Margin 0 auto 0 auto Padding 1 0 6 0 Setup Global Style" at bounding box center [124, 196] width 248 height 46
click at [131, 196] on div "Spacing" at bounding box center [123, 201] width 227 height 31
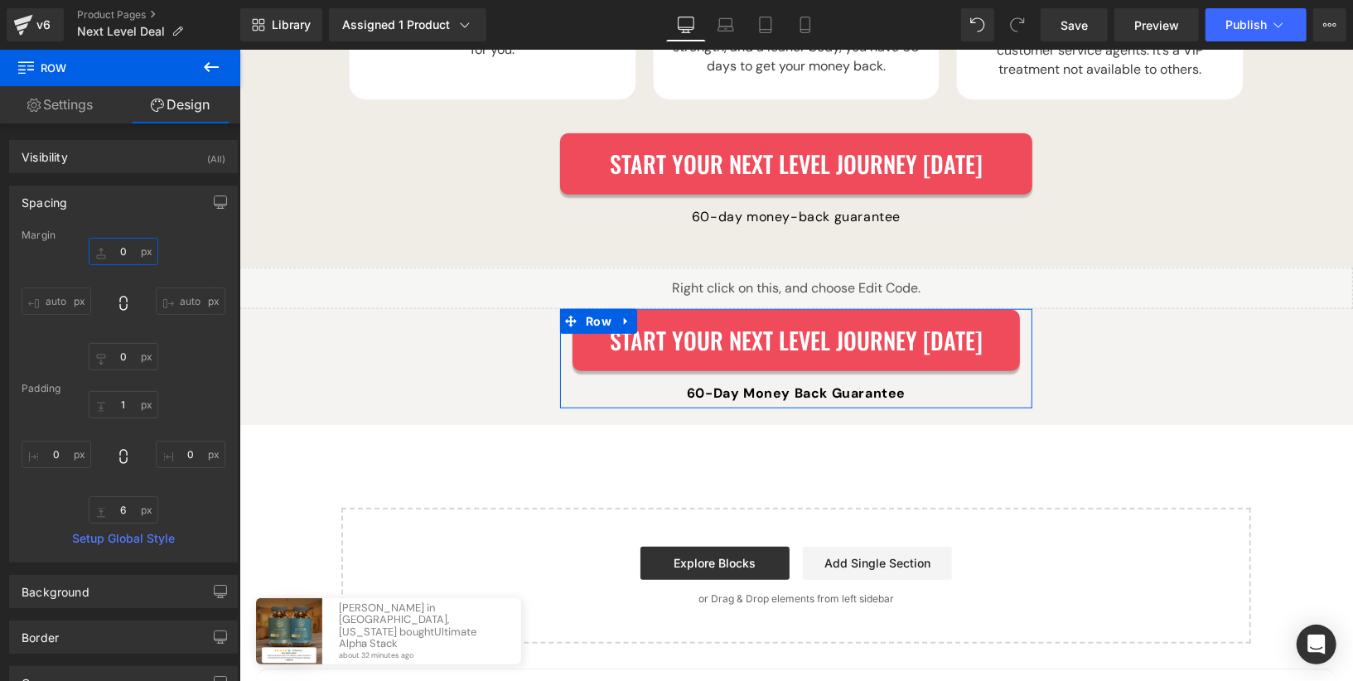
click at [118, 244] on input "0" at bounding box center [124, 251] width 70 height 27
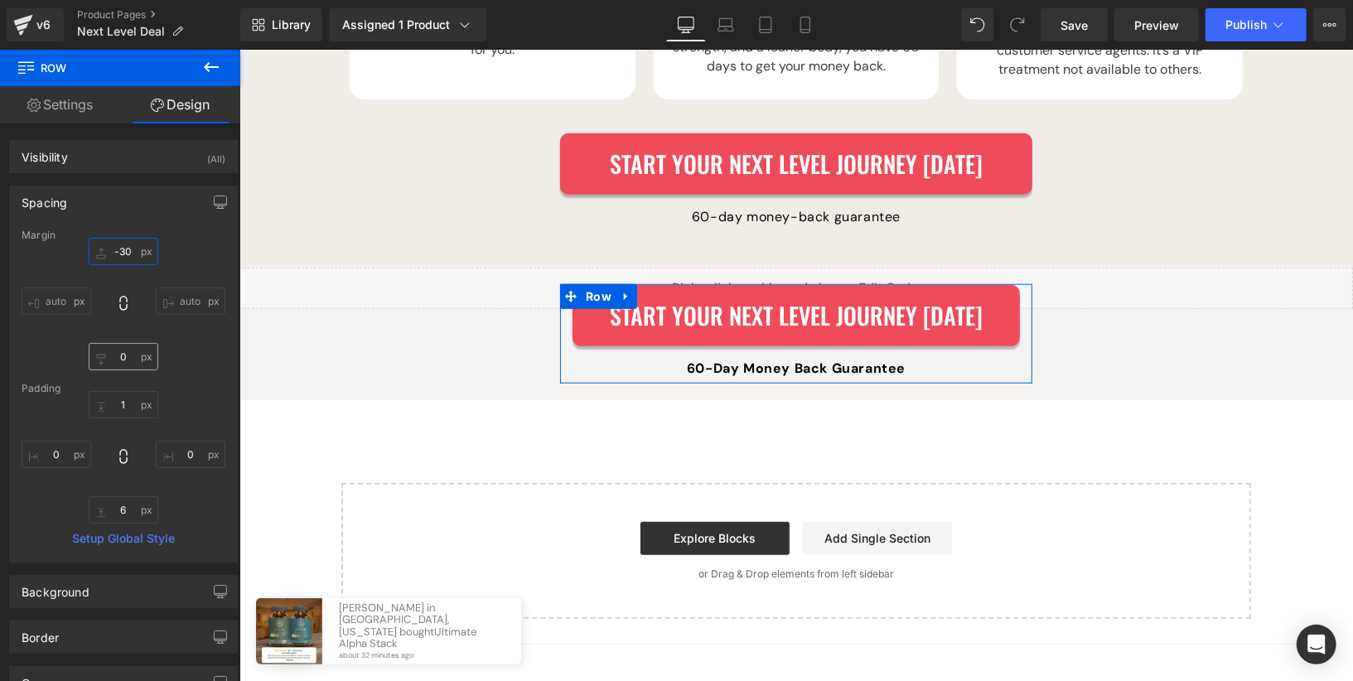
type input "-30"
click at [111, 355] on input "0" at bounding box center [124, 356] width 70 height 27
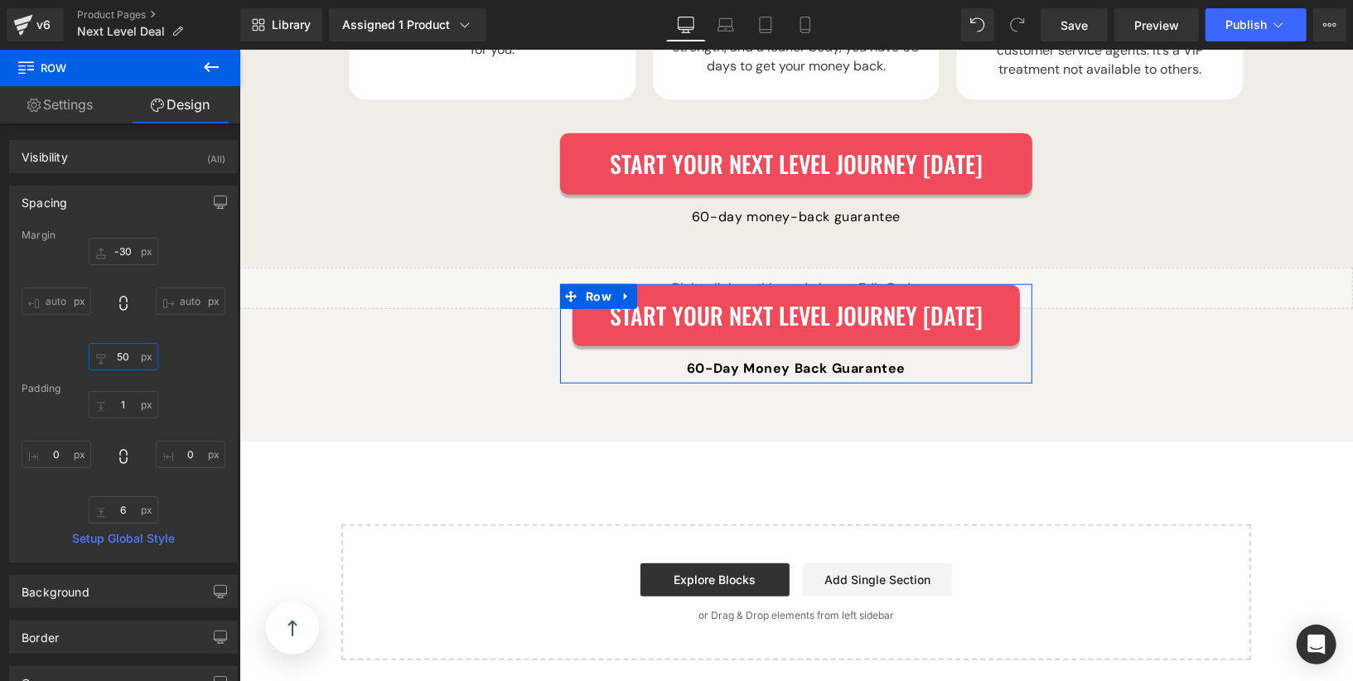
type input "50"
click at [175, 345] on div "-30 auto 50 auto" at bounding box center [124, 304] width 204 height 133
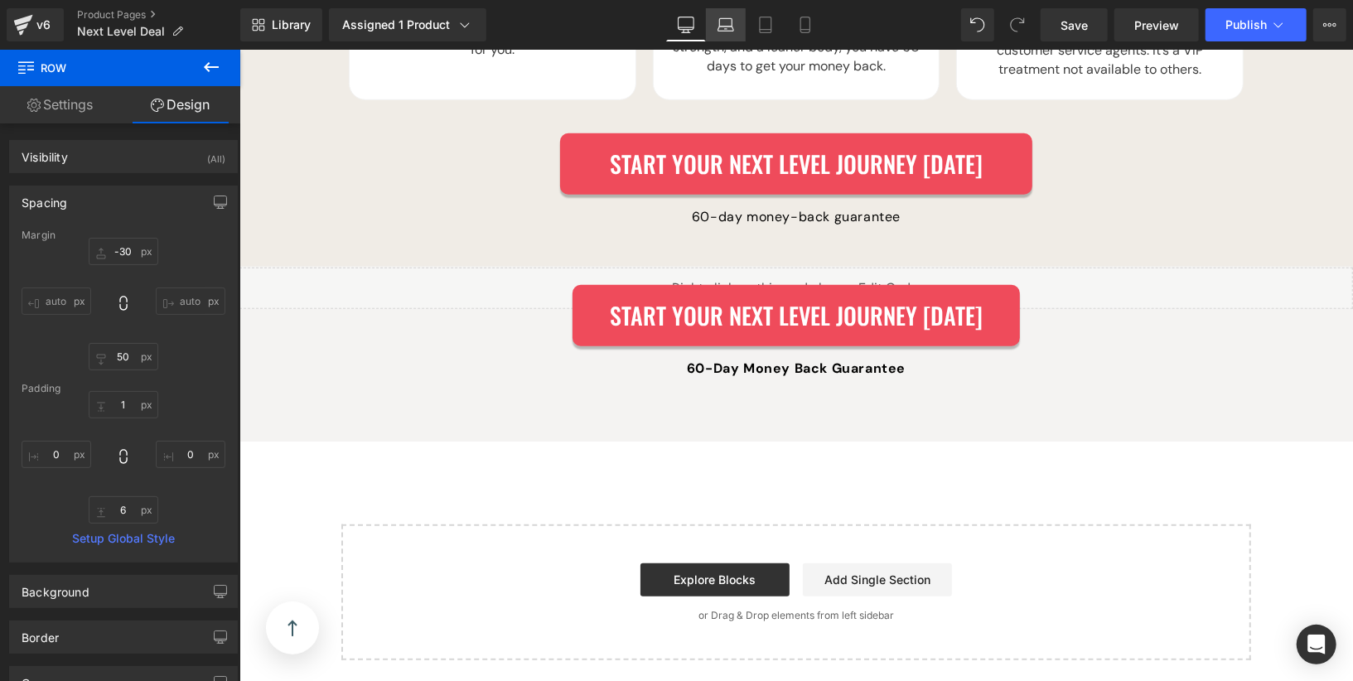
click at [725, 27] on icon at bounding box center [725, 29] width 16 height 5
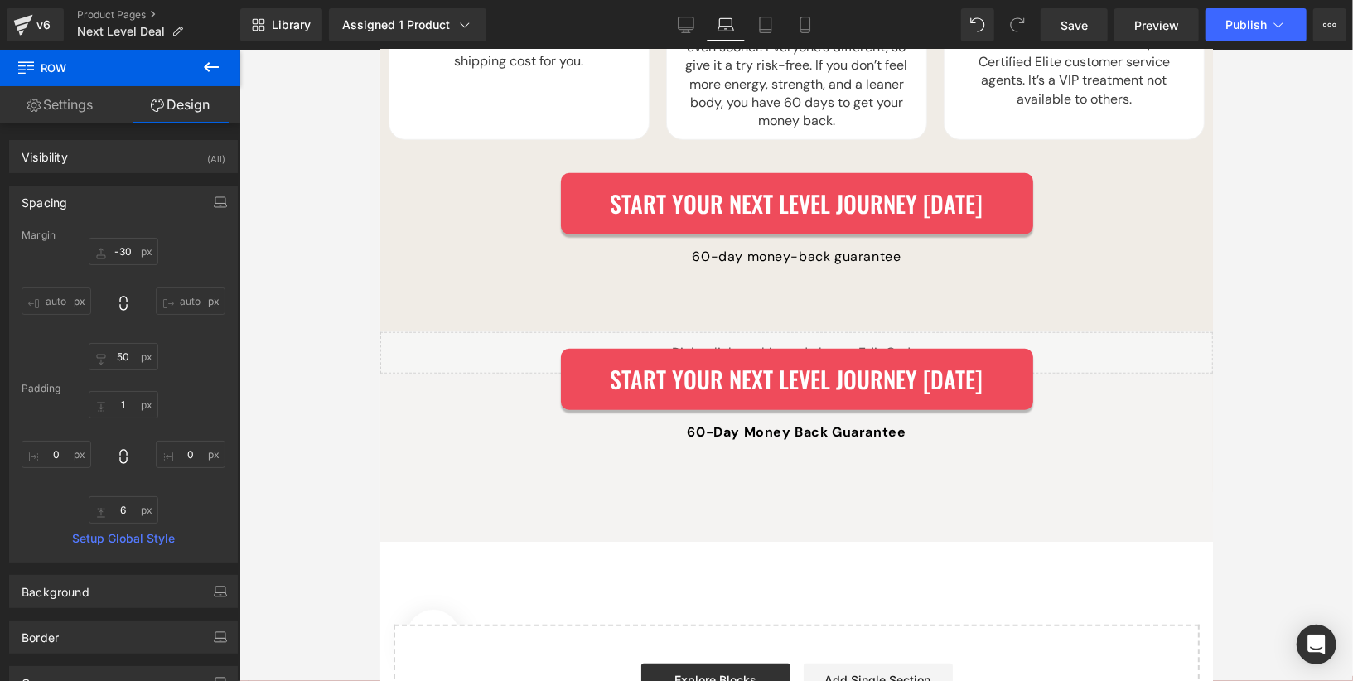
scroll to position [4867, 0]
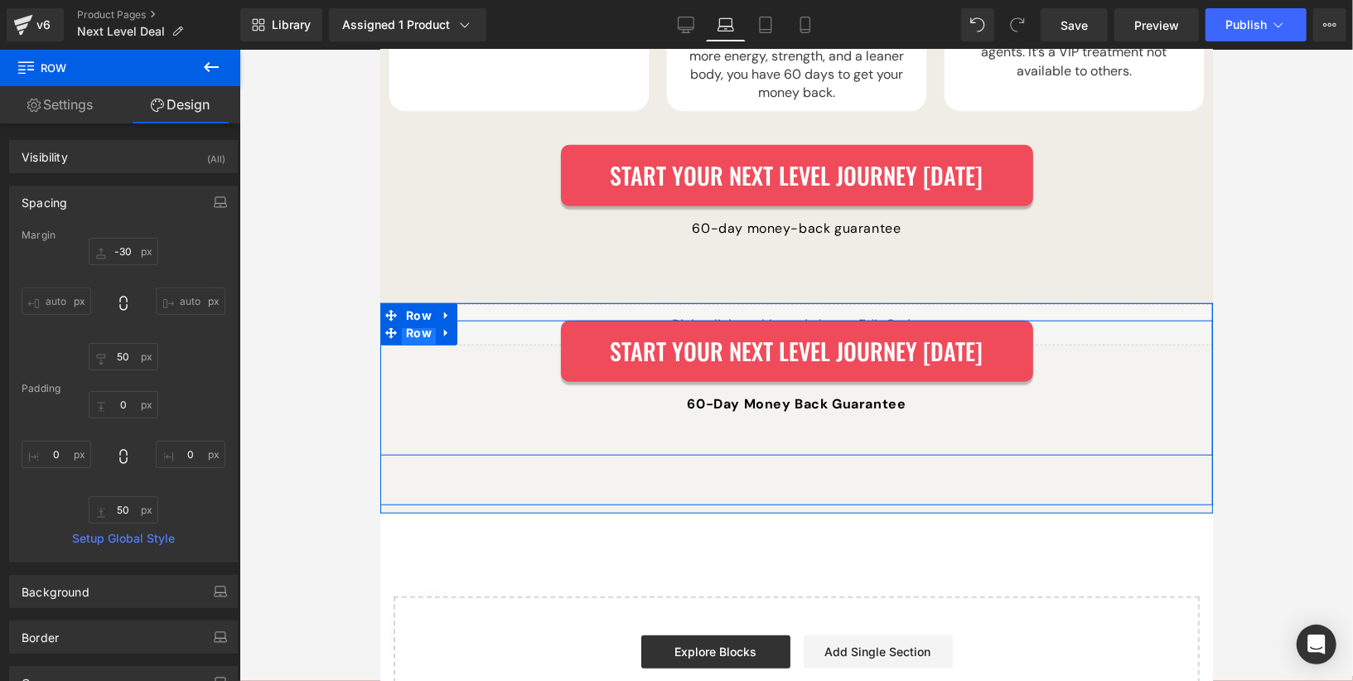
click at [423, 320] on span "Row" at bounding box center [418, 332] width 34 height 25
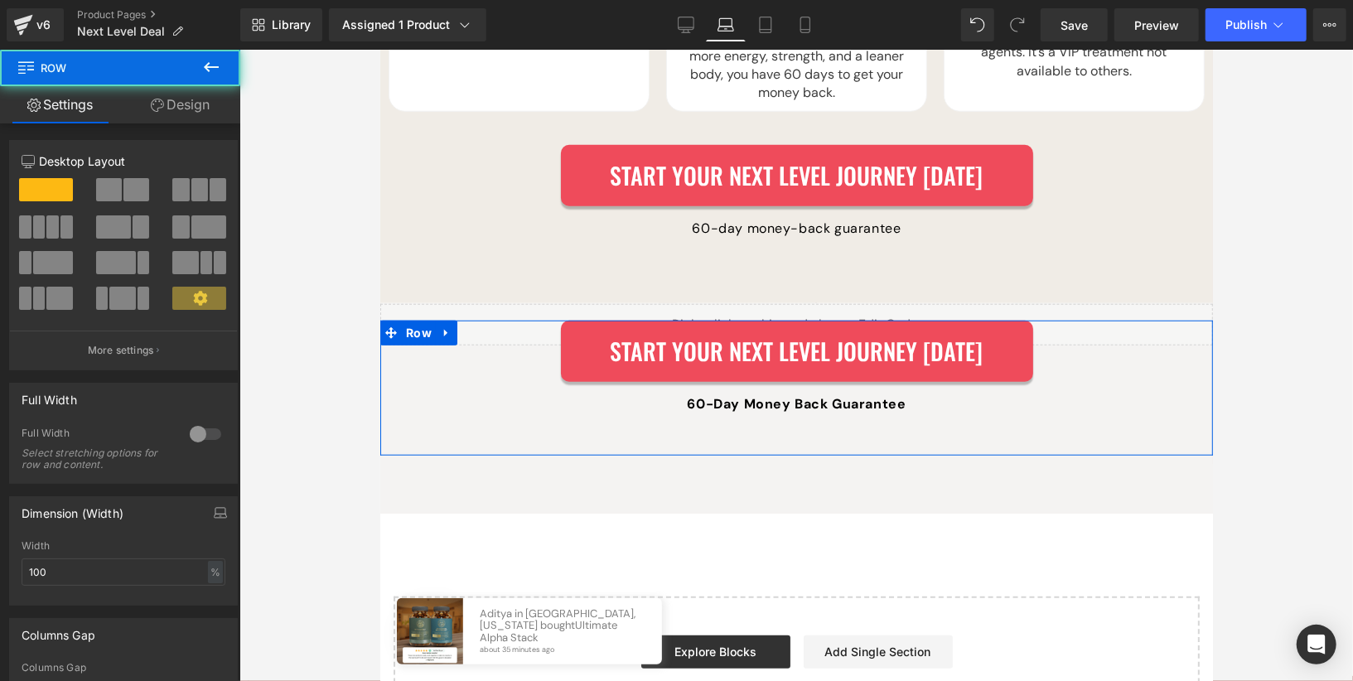
click at [164, 104] on link "Design" at bounding box center [180, 104] width 120 height 37
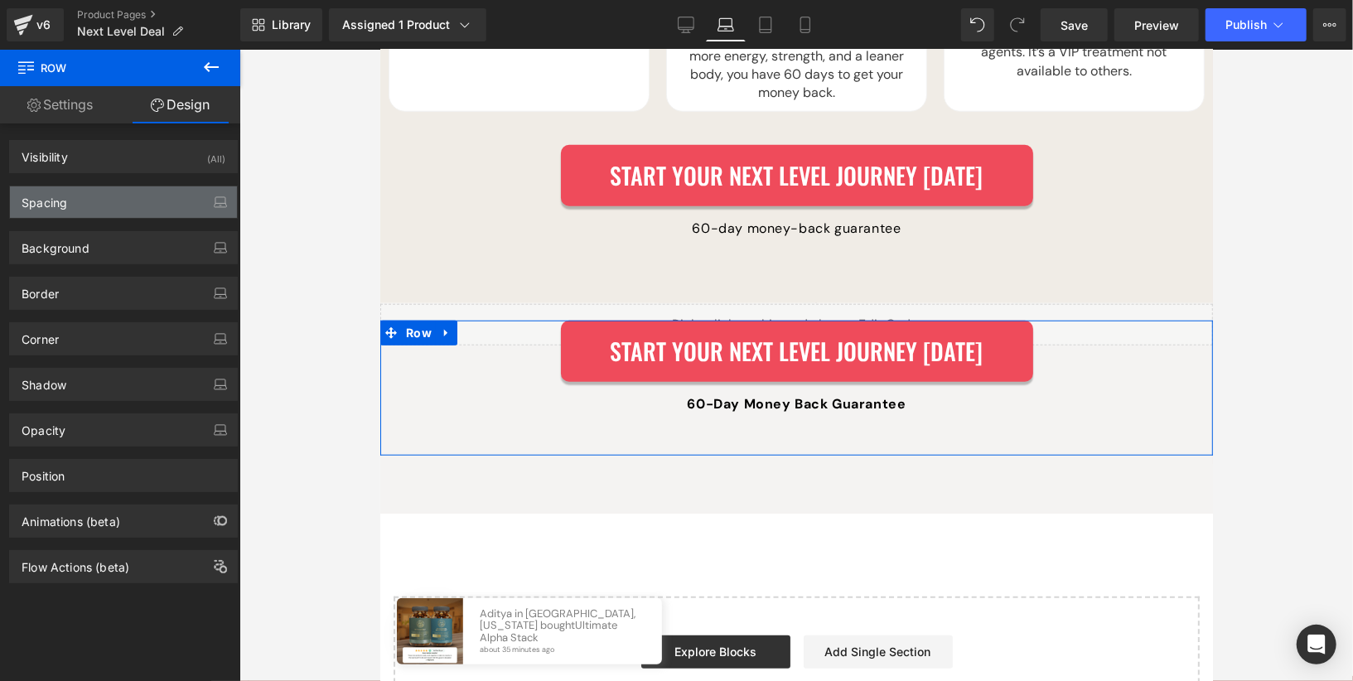
click at [113, 198] on div "Spacing" at bounding box center [123, 201] width 227 height 31
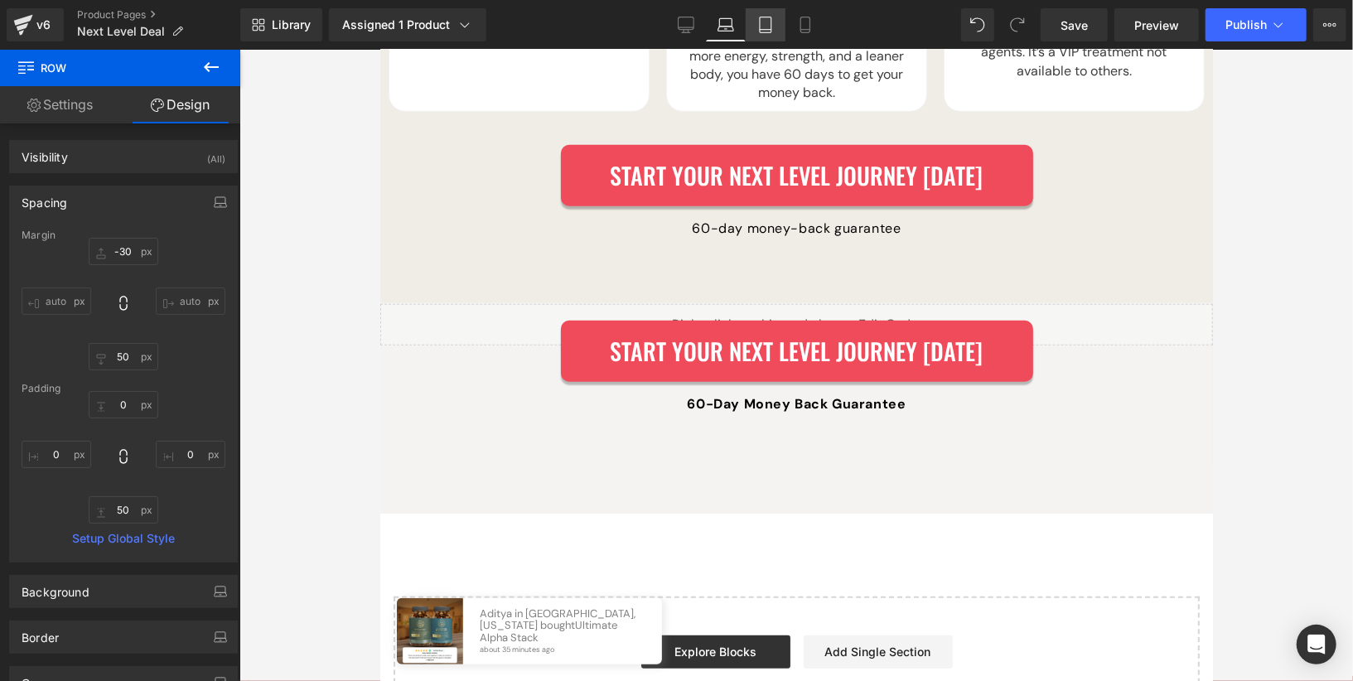
click at [764, 14] on link "Tablet" at bounding box center [766, 24] width 40 height 33
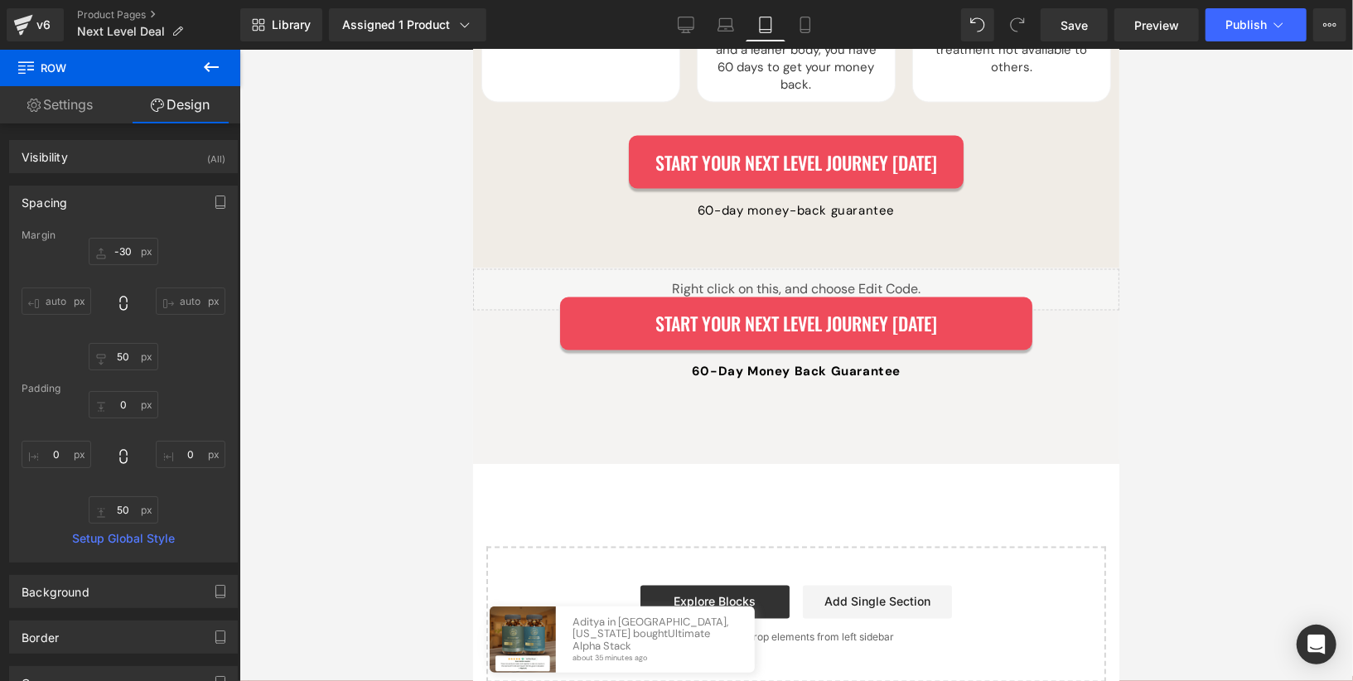
scroll to position [5909, 0]
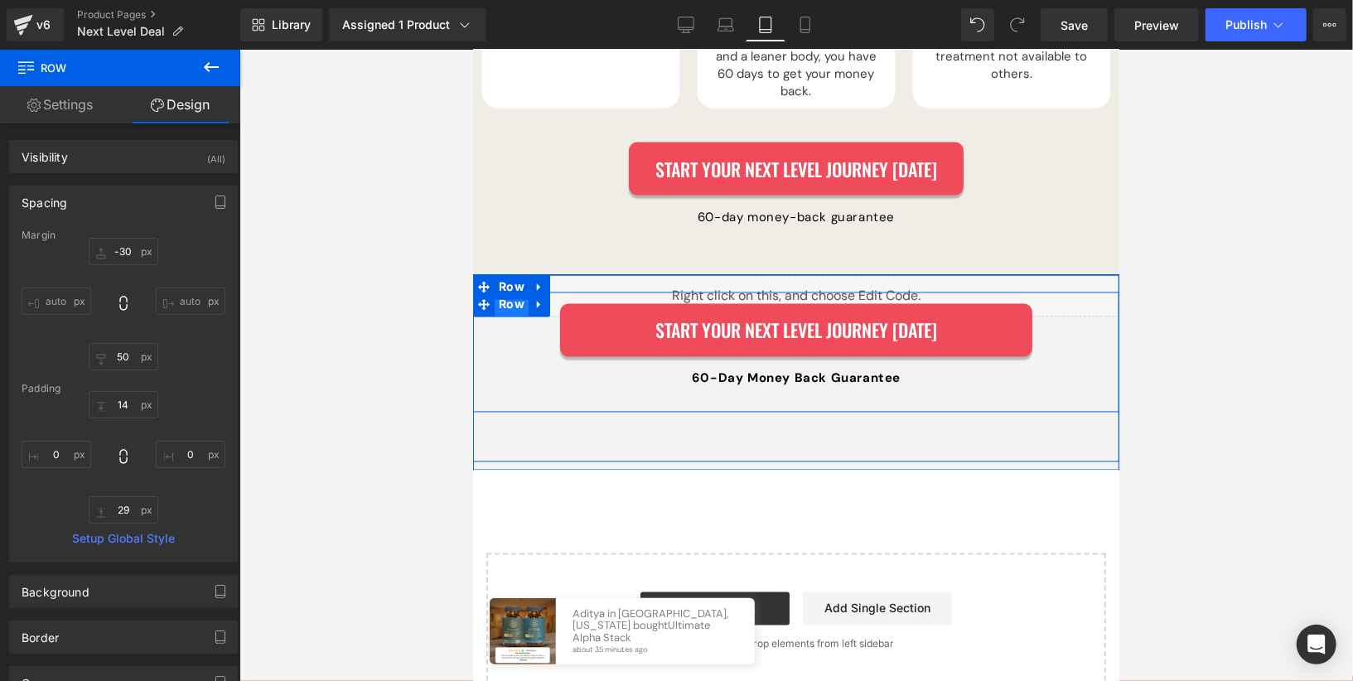
click at [507, 292] on span "Row" at bounding box center [511, 304] width 34 height 25
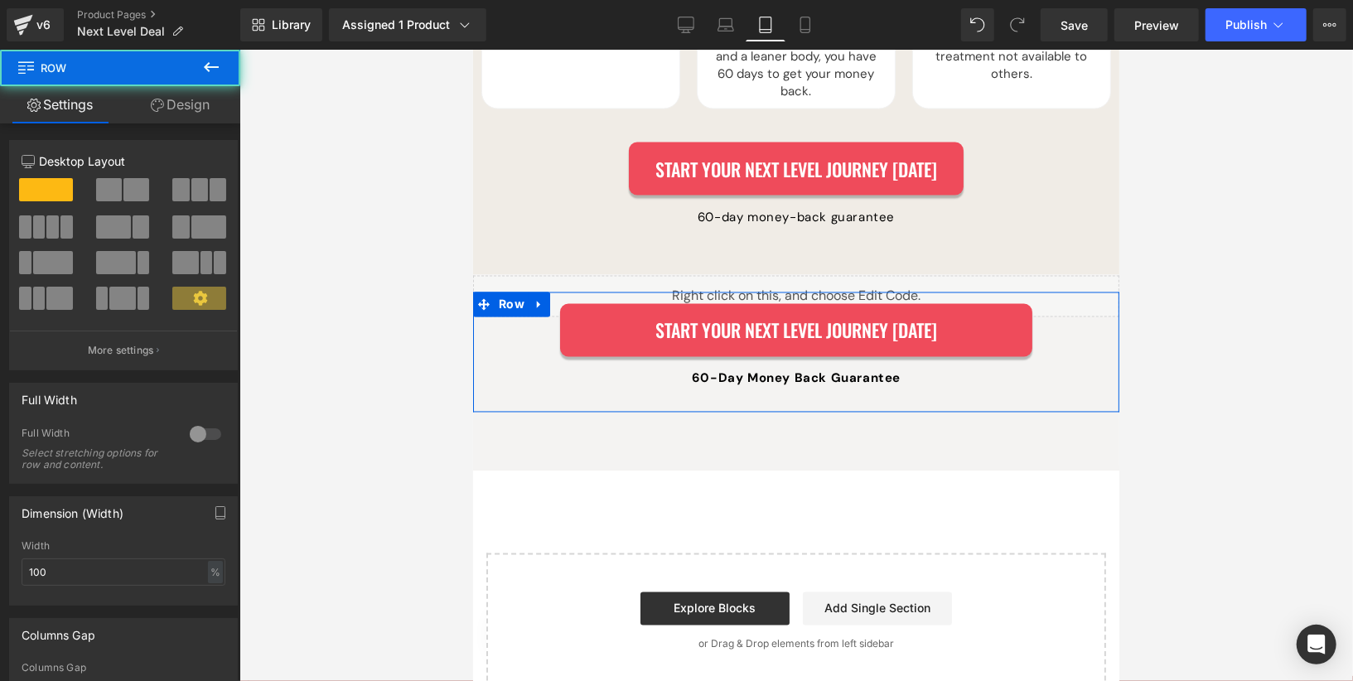
click at [156, 103] on icon at bounding box center [157, 105] width 13 height 13
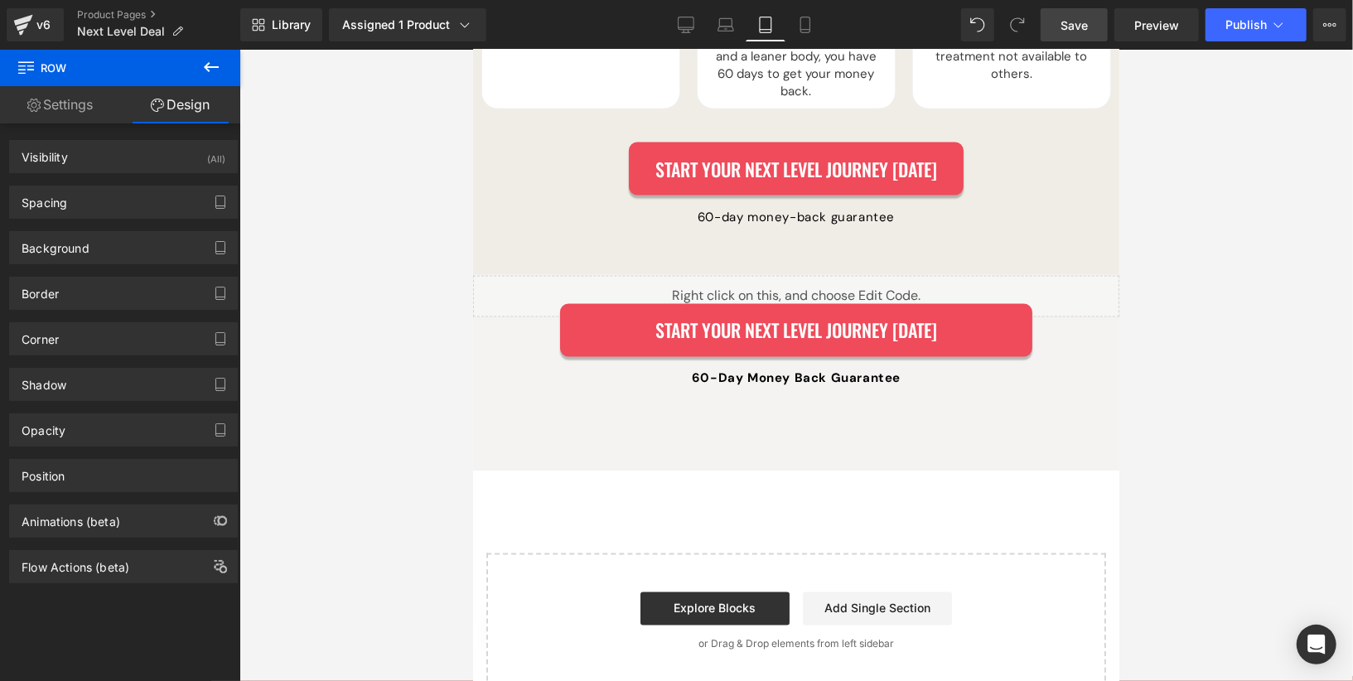
click at [1090, 27] on link "Save" at bounding box center [1074, 24] width 67 height 33
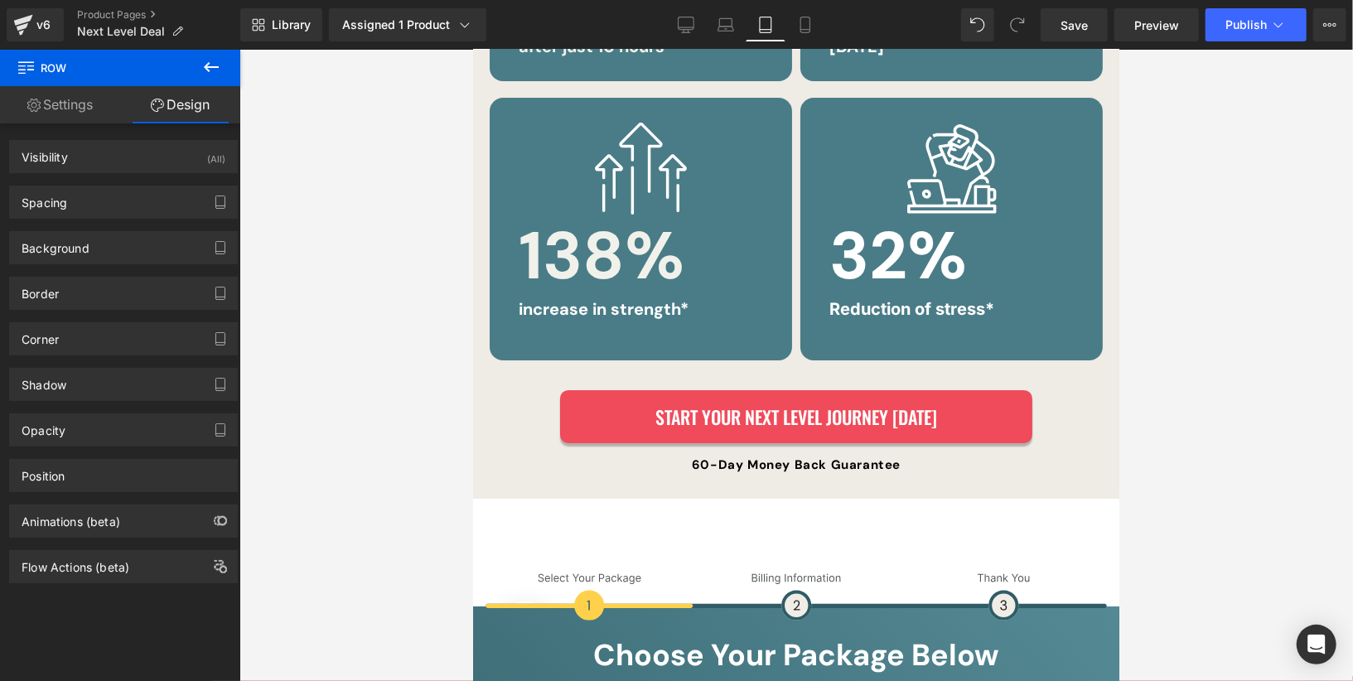
scroll to position [5677, 0]
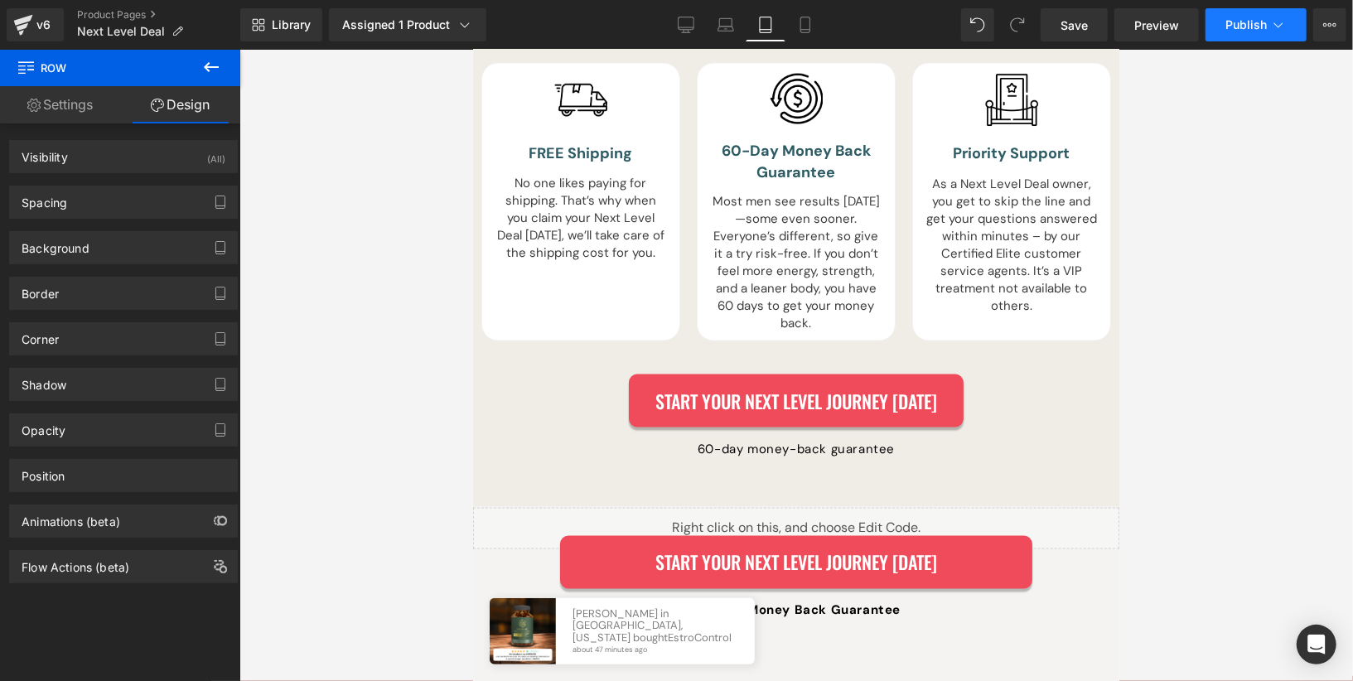
click at [1230, 33] on button "Publish" at bounding box center [1255, 24] width 101 height 33
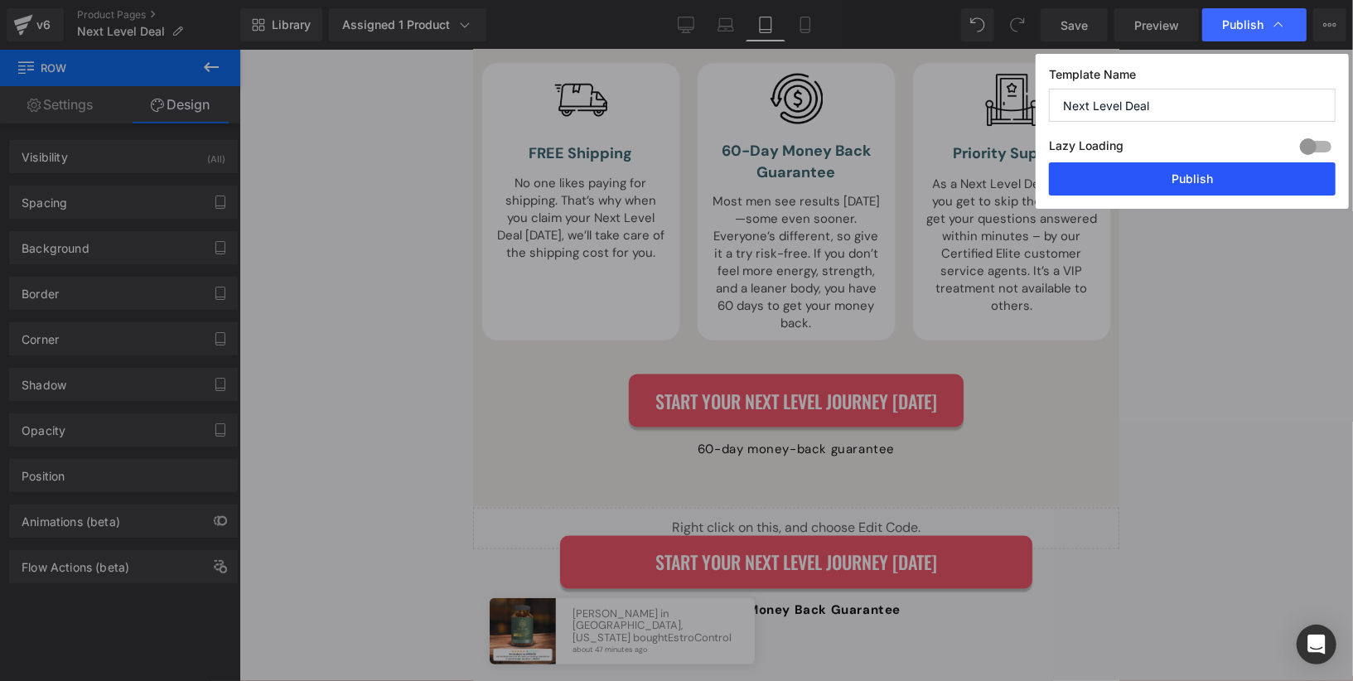
click at [1227, 178] on button "Publish" at bounding box center [1192, 178] width 287 height 33
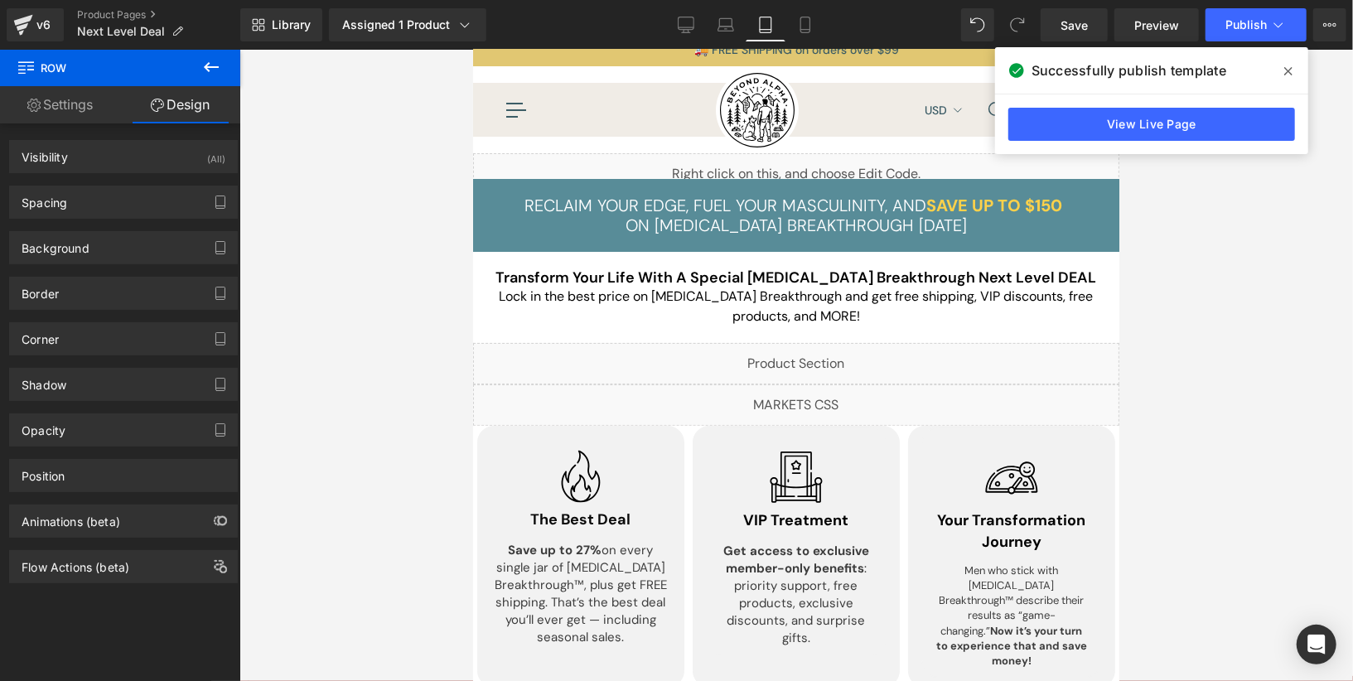
scroll to position [0, 0]
